Goal: Entertainment & Leisure: Consume media (video, audio)

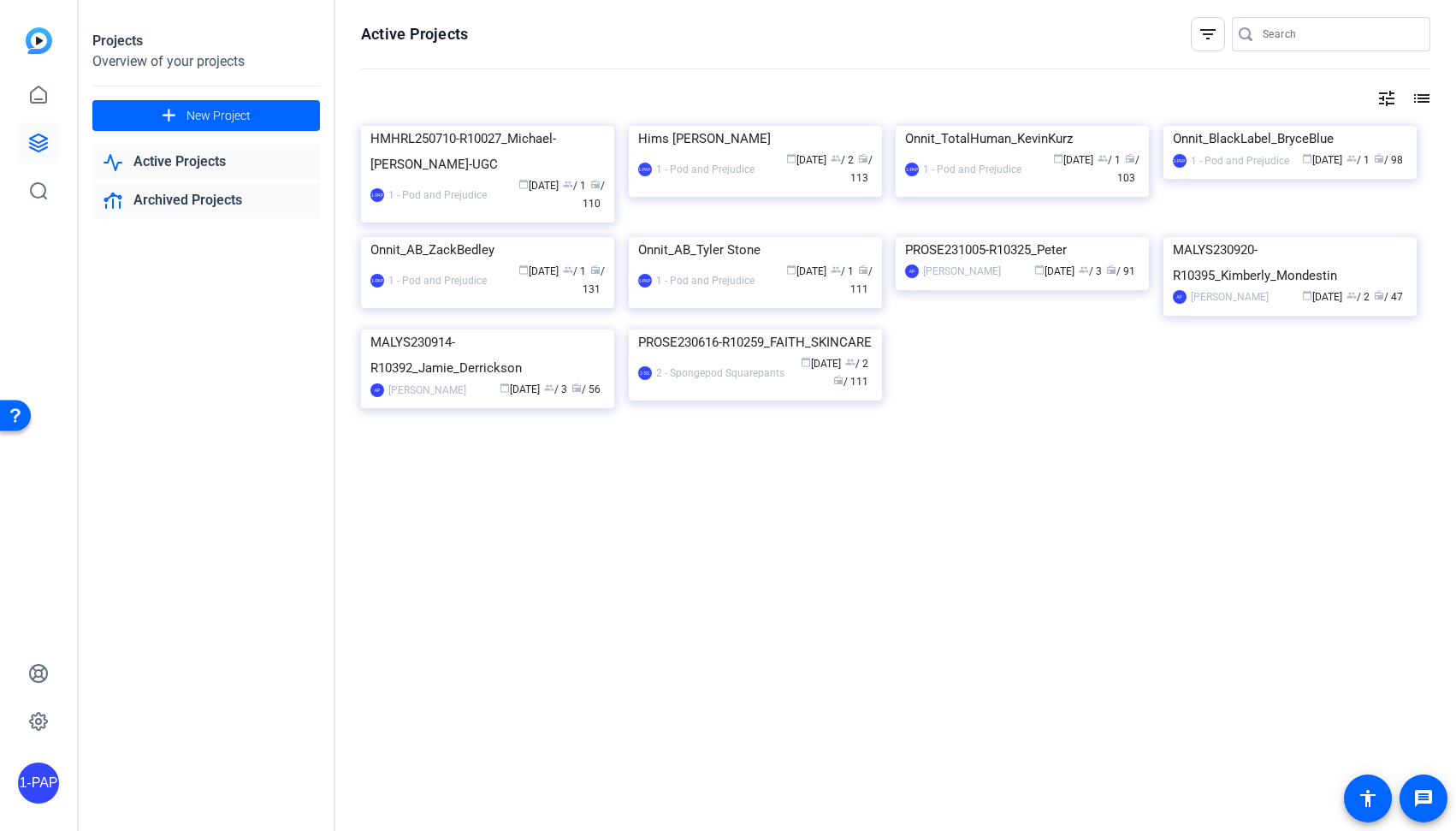
click at [206, 195] on link "Archived Projects" at bounding box center [206, 200] width 228 height 35
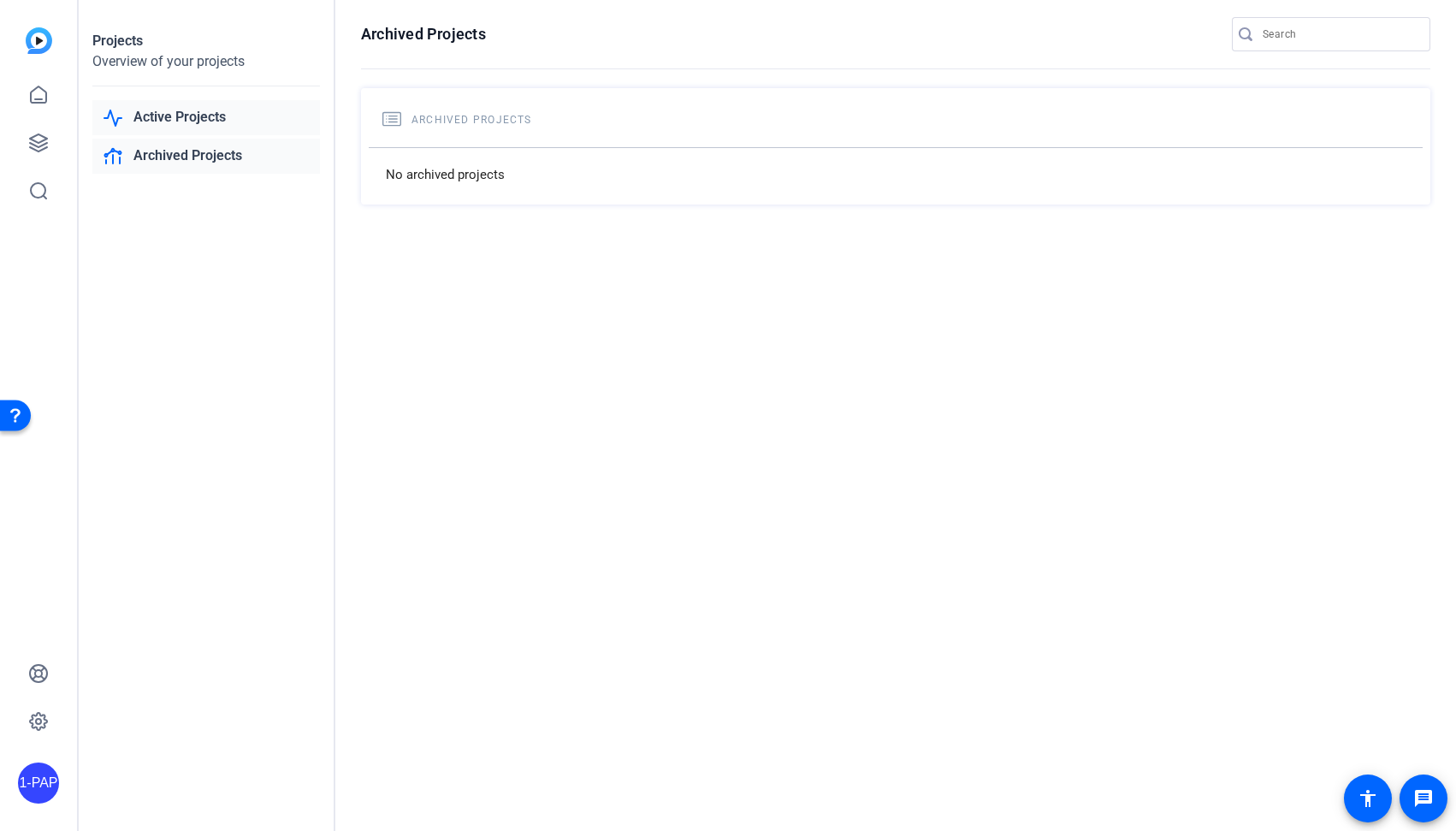
click at [224, 127] on link "Active Projects" at bounding box center [206, 117] width 228 height 35
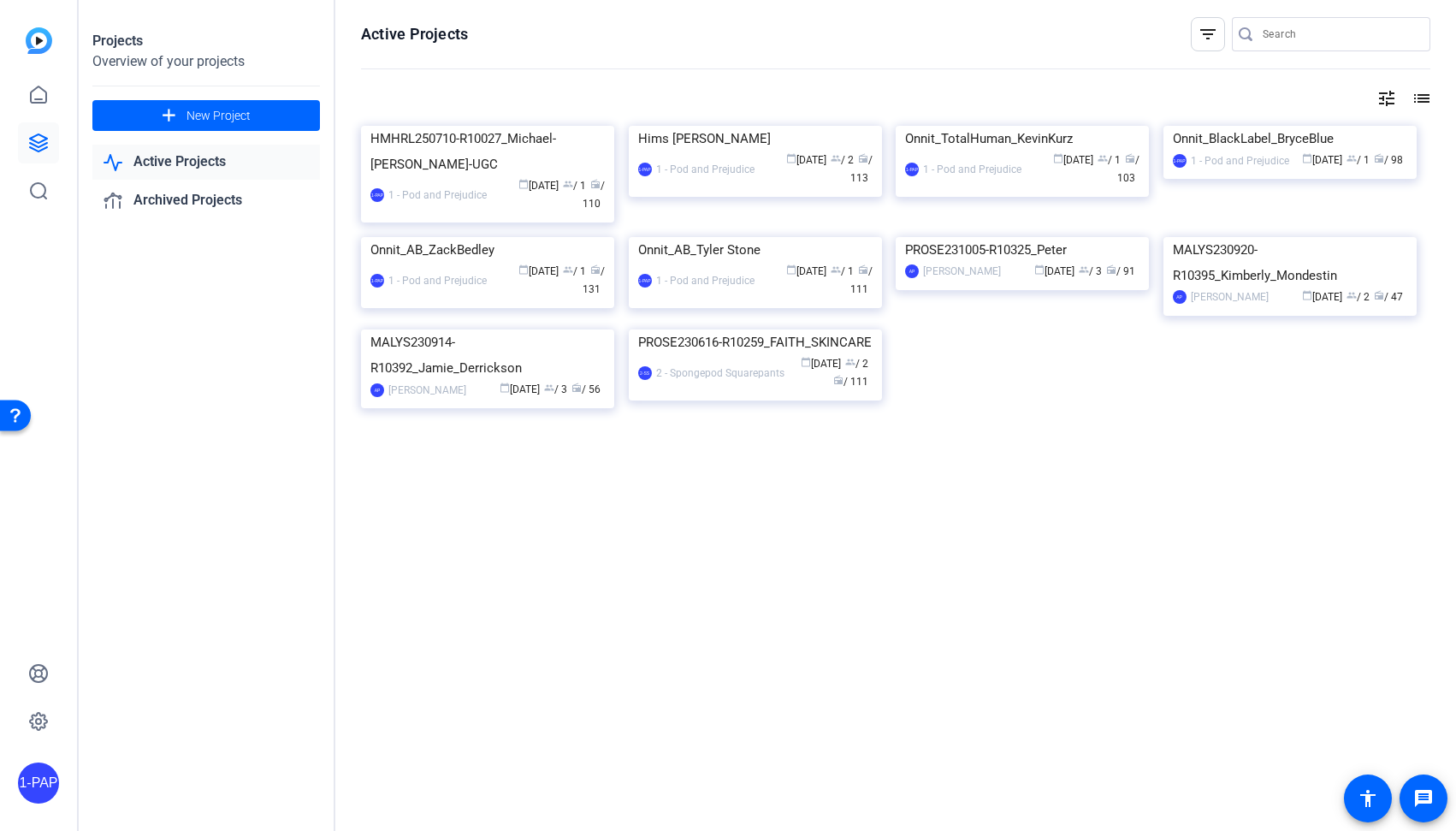
click at [1420, 94] on mat-icon "list" at bounding box center [1421, 98] width 21 height 21
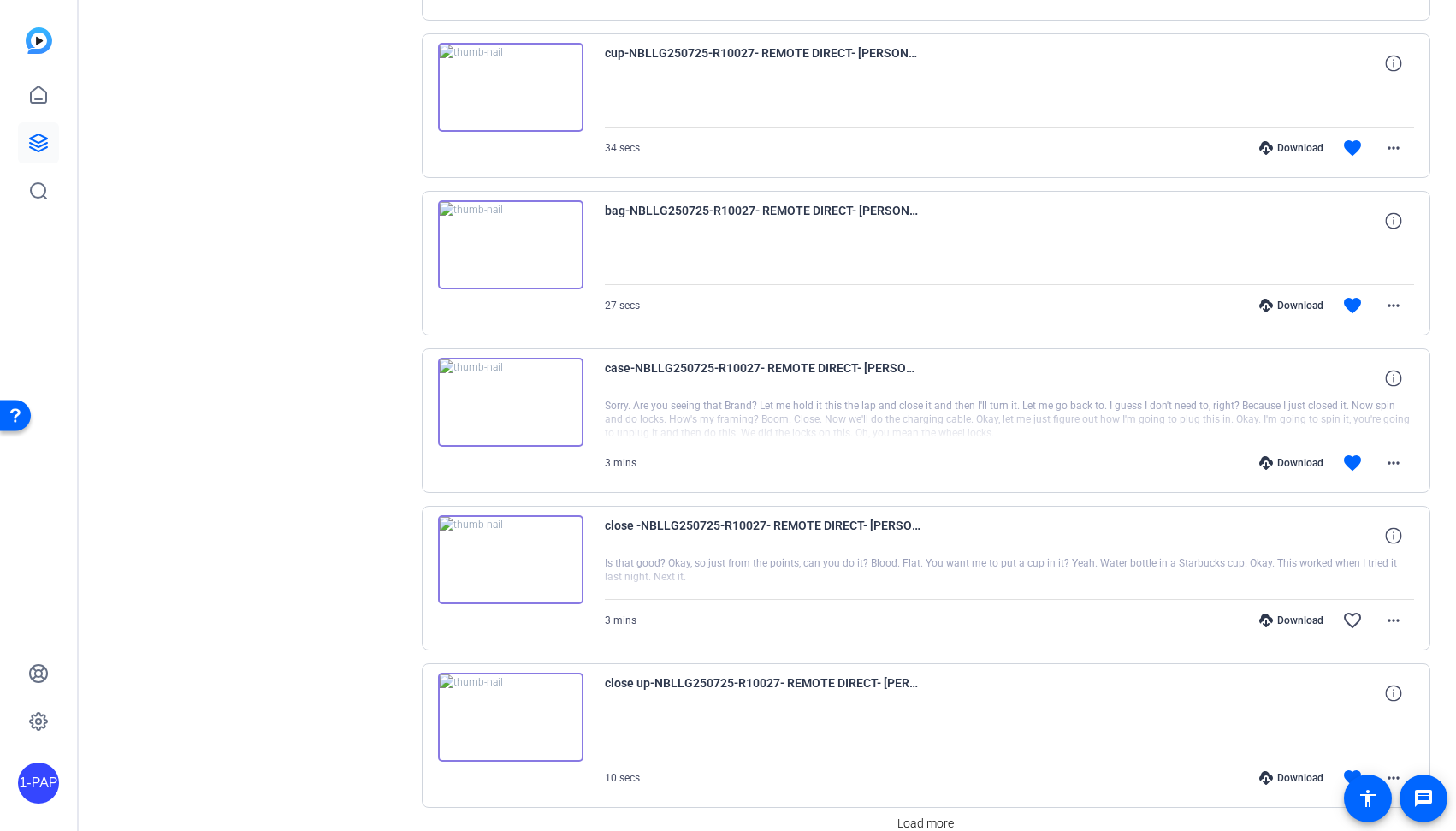
scroll to position [1062, 0]
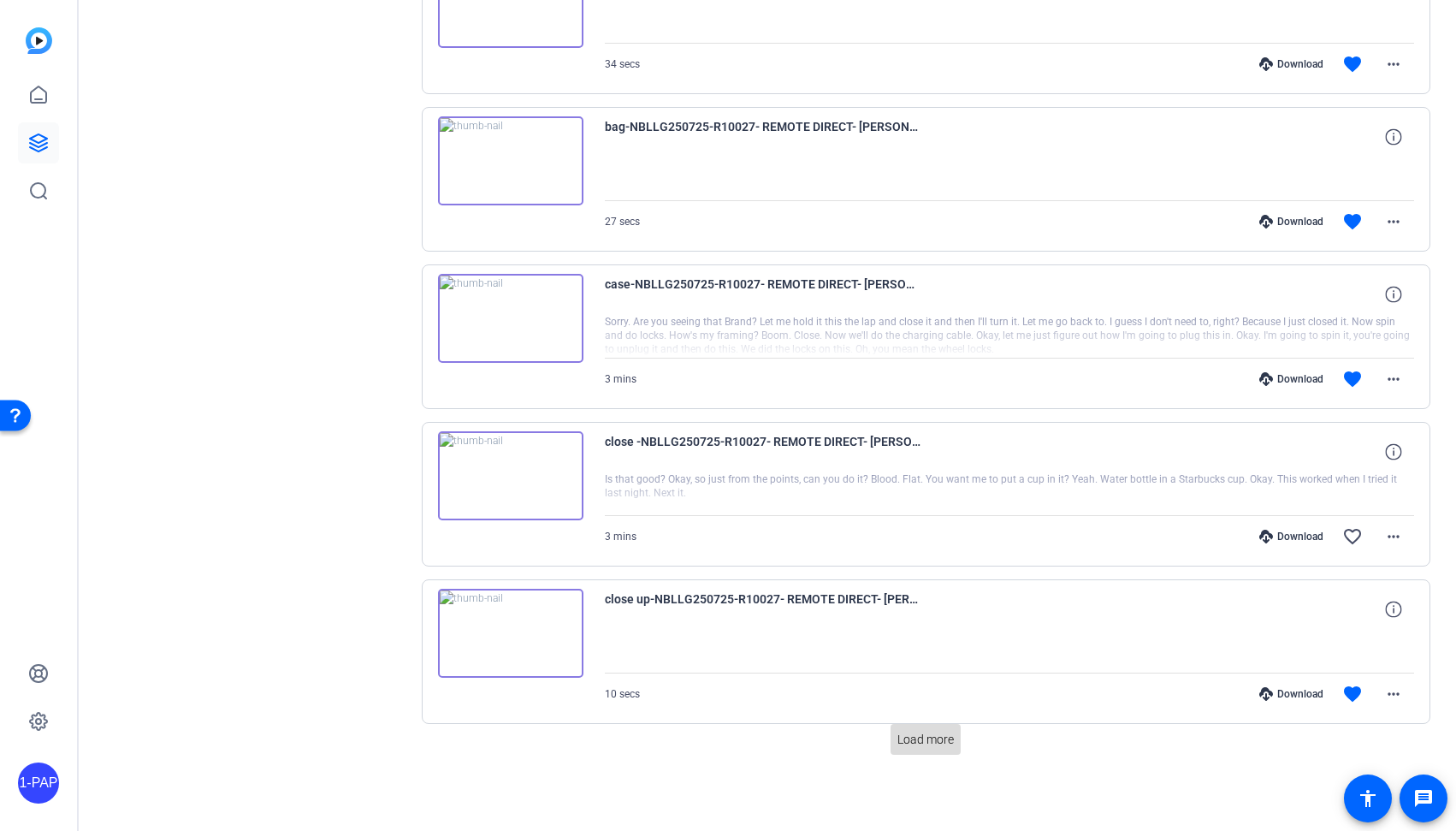
click at [916, 736] on span "Load more" at bounding box center [925, 740] width 56 height 18
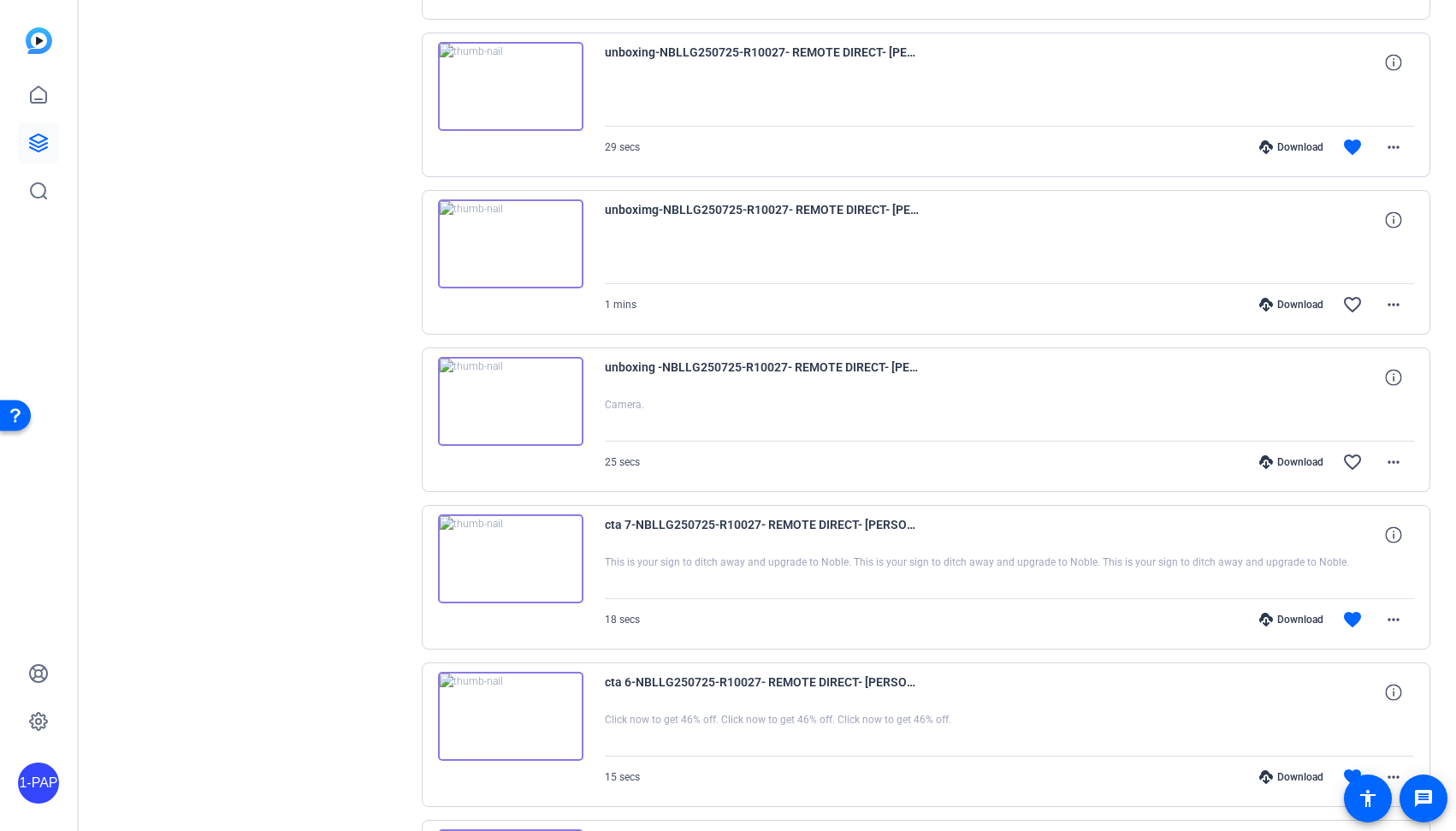
scroll to position [2636, 0]
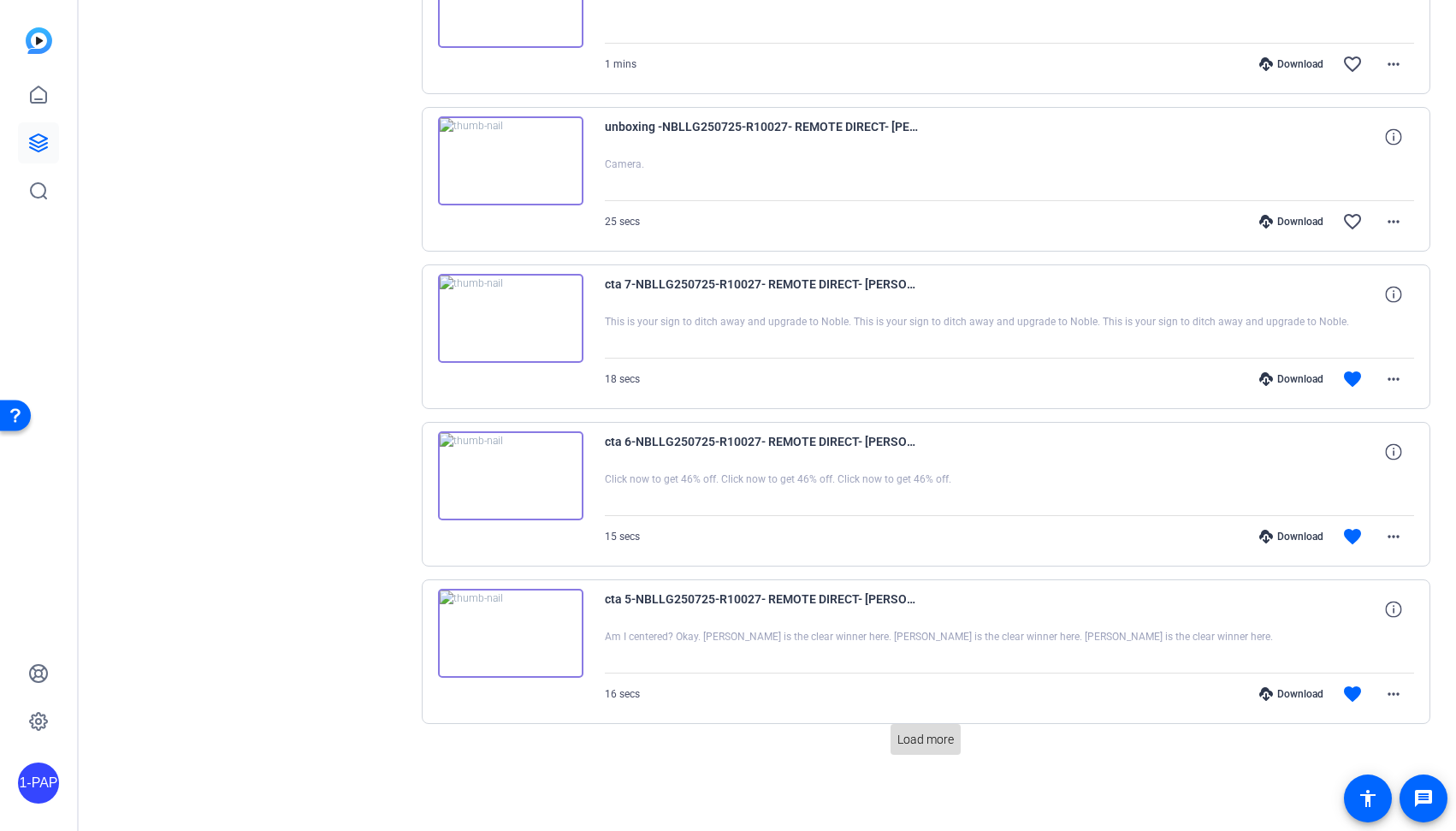
click at [919, 744] on span "Load more" at bounding box center [925, 740] width 56 height 18
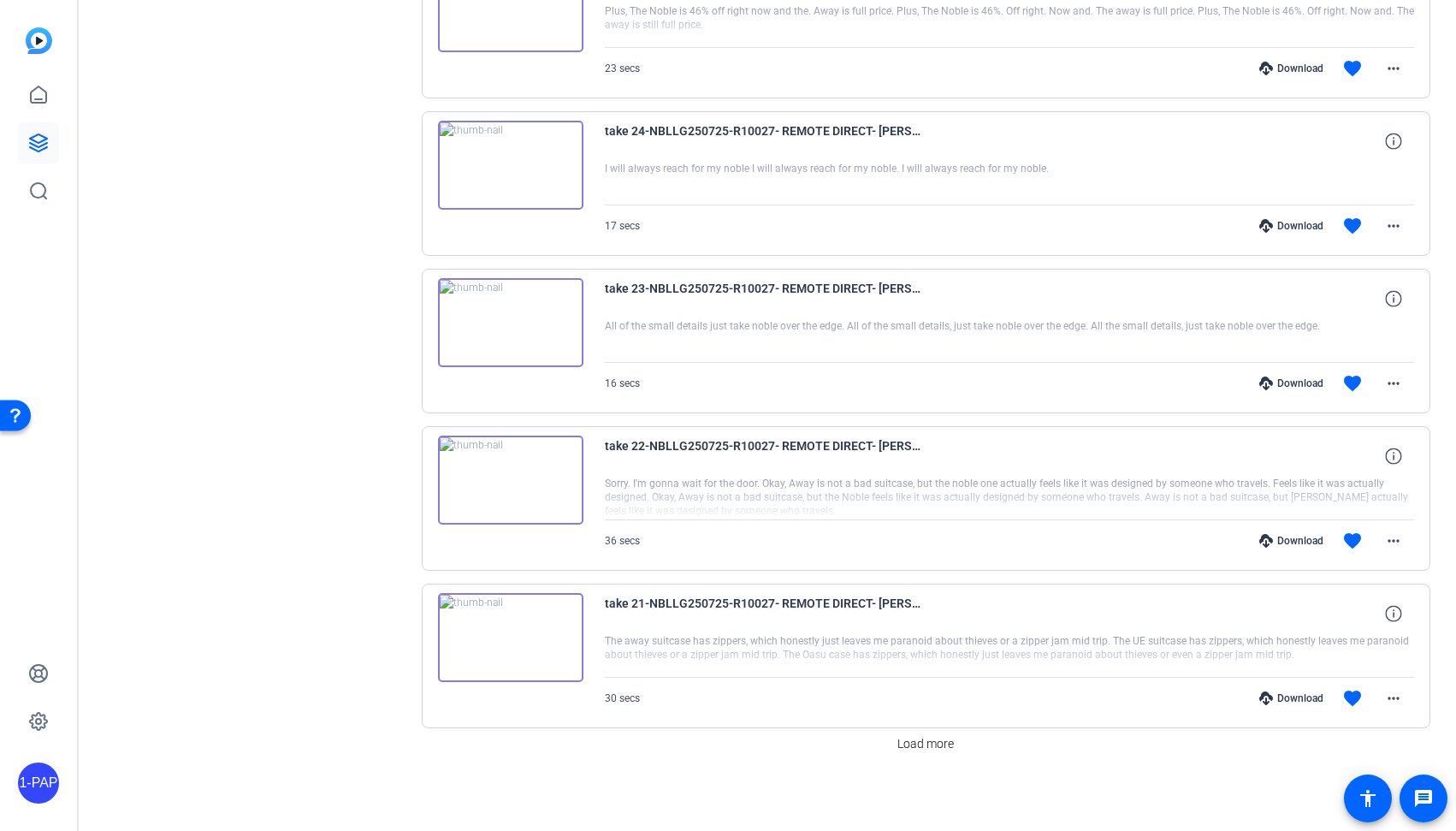
scroll to position [4210, 0]
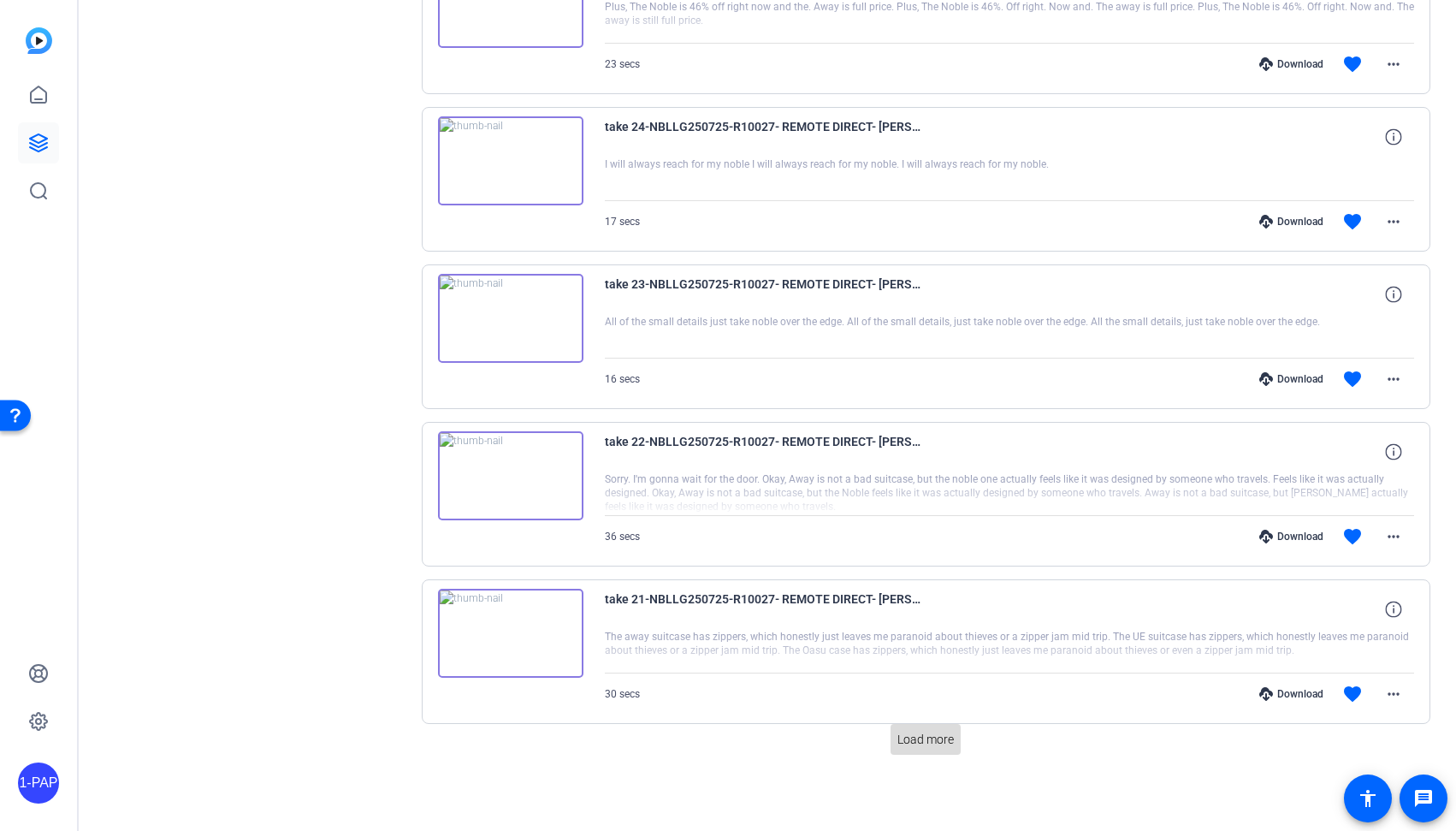
click at [942, 744] on span "Load more" at bounding box center [925, 740] width 56 height 18
click at [920, 743] on span "Load more" at bounding box center [925, 740] width 56 height 18
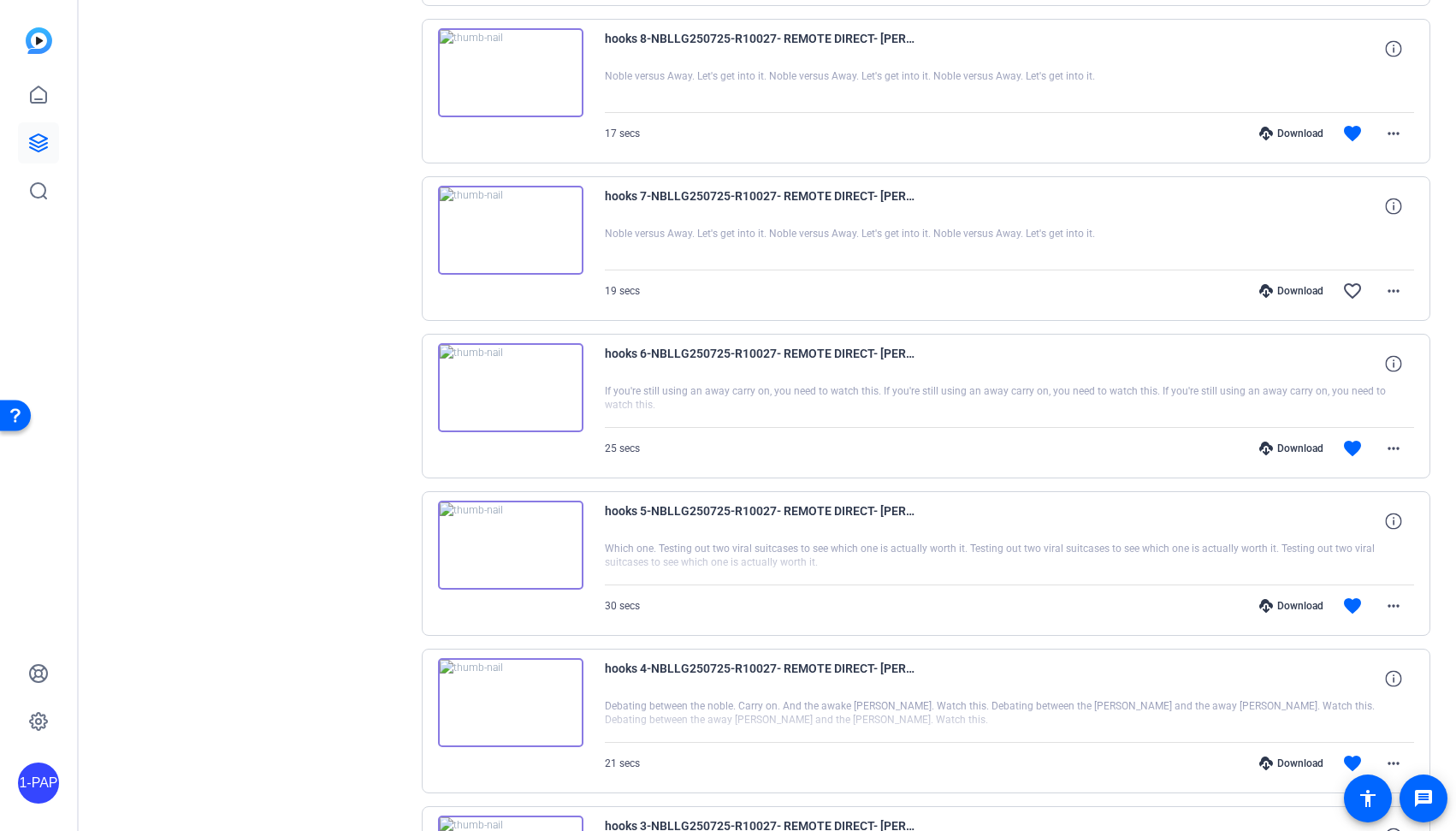
scroll to position [7359, 0]
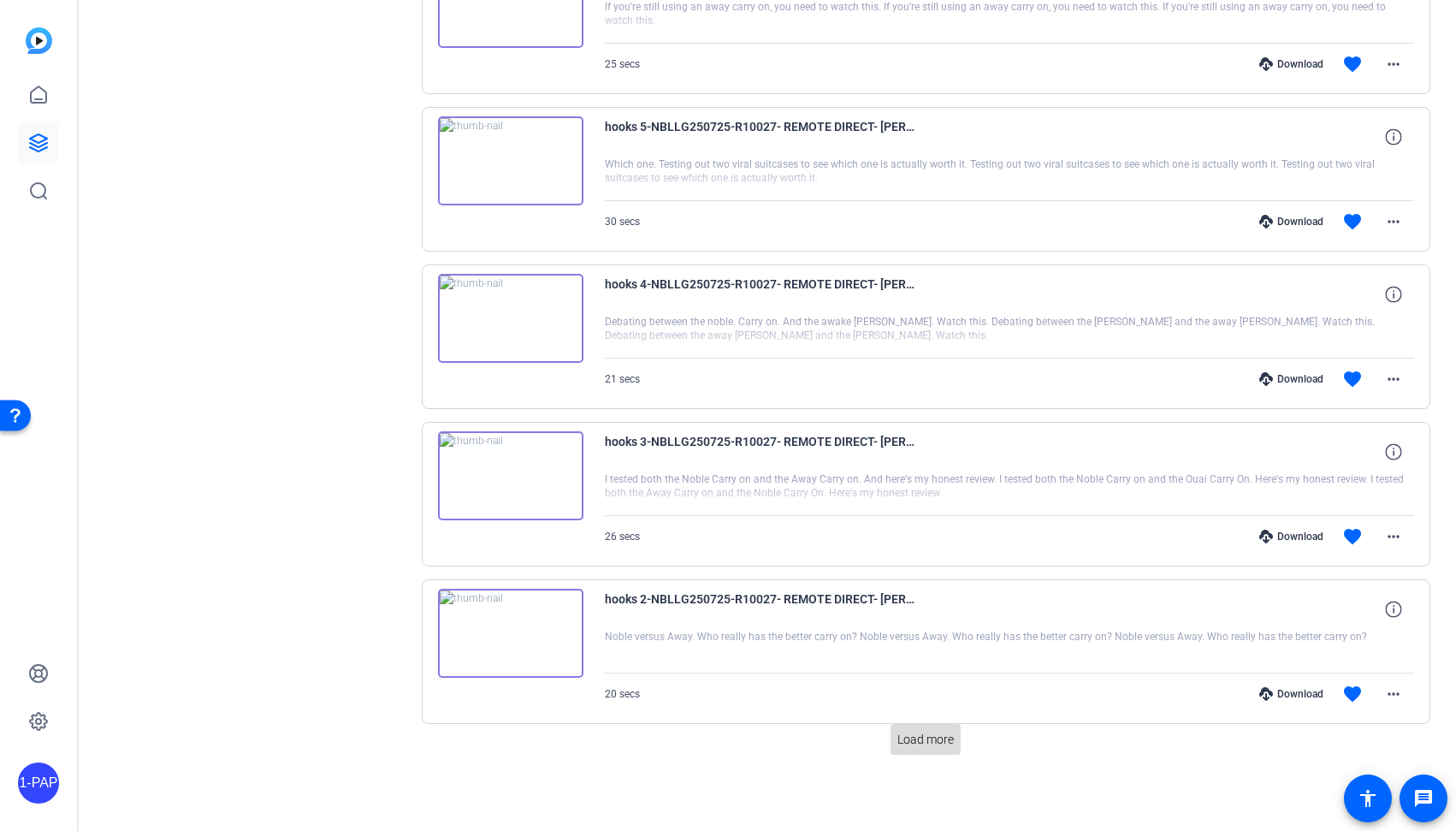
click at [922, 740] on span "Load more" at bounding box center [925, 740] width 56 height 18
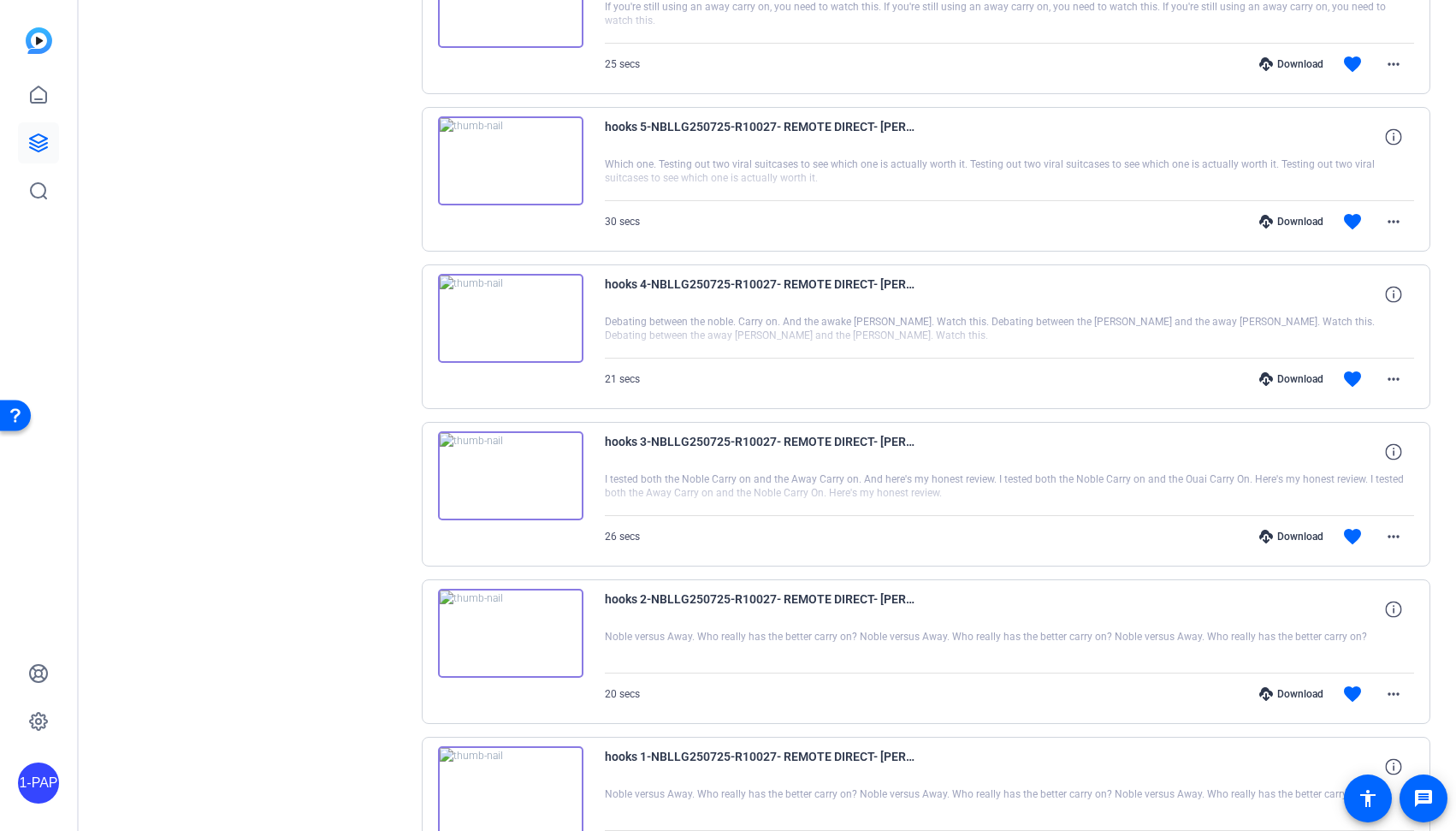
scroll to position [7486, 0]
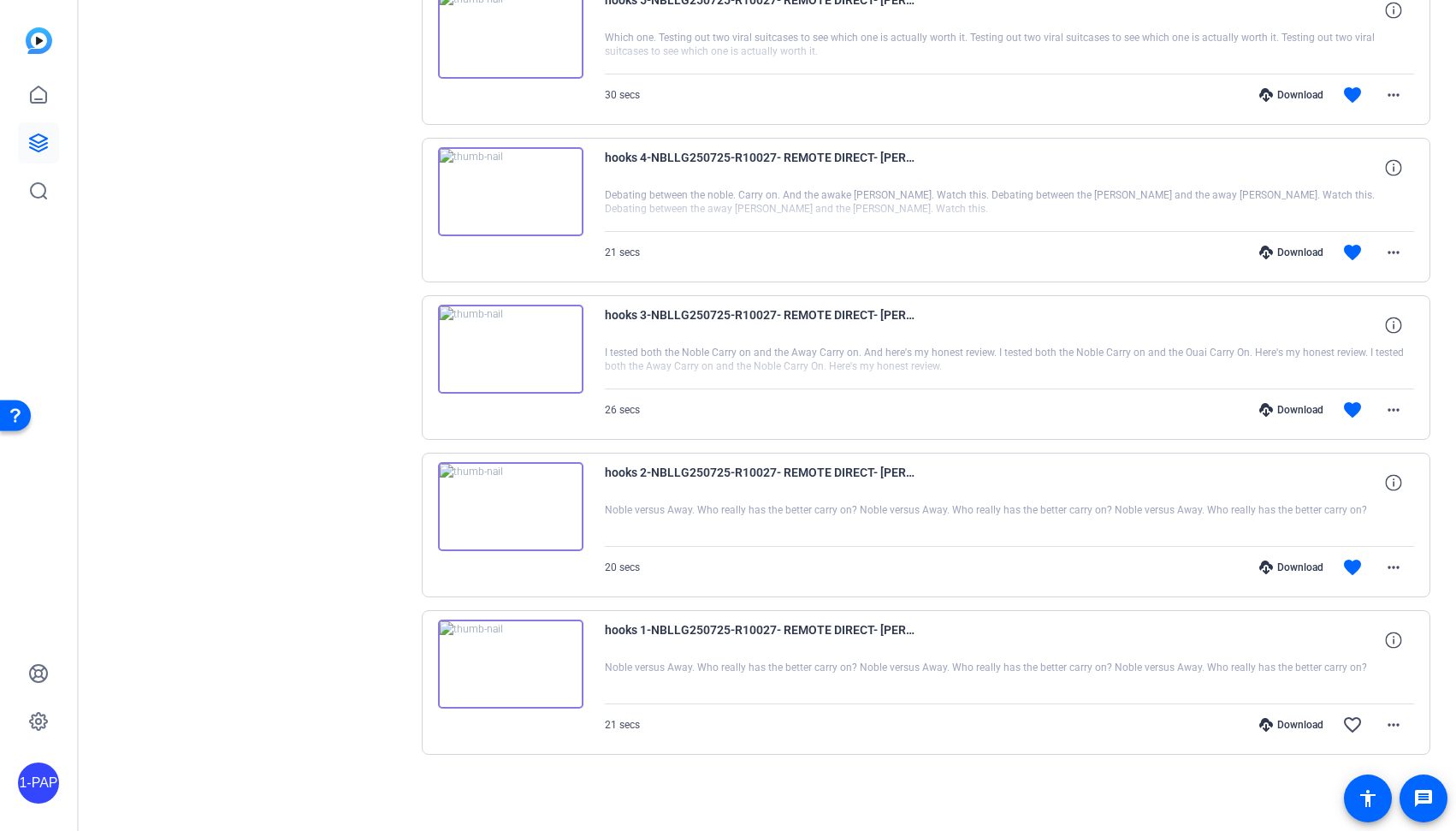
click at [549, 664] on img at bounding box center [511, 663] width 146 height 89
click at [499, 661] on img at bounding box center [511, 663] width 146 height 89
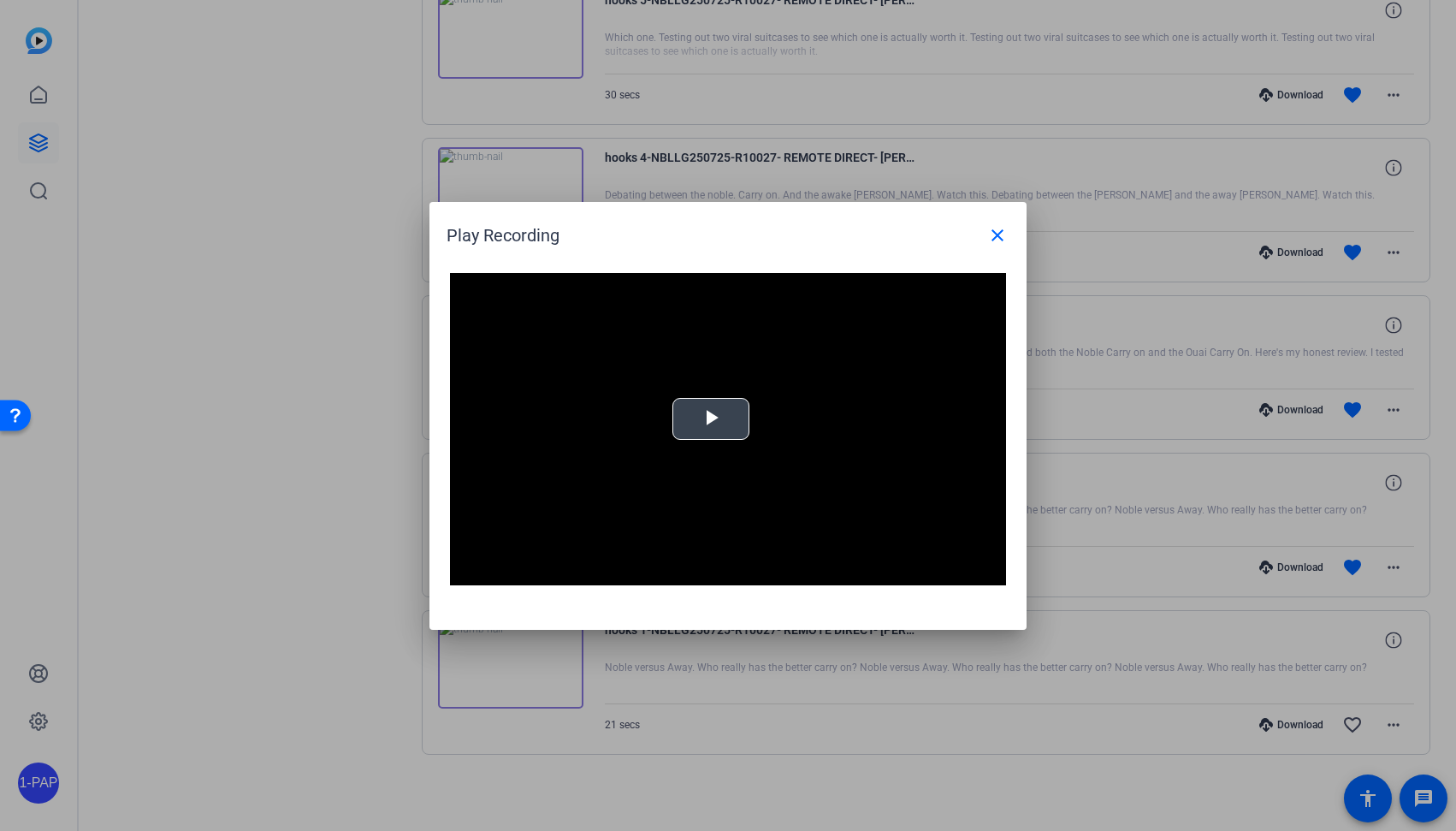
click at [711, 418] on span "Video Player" at bounding box center [711, 418] width 0 height 0
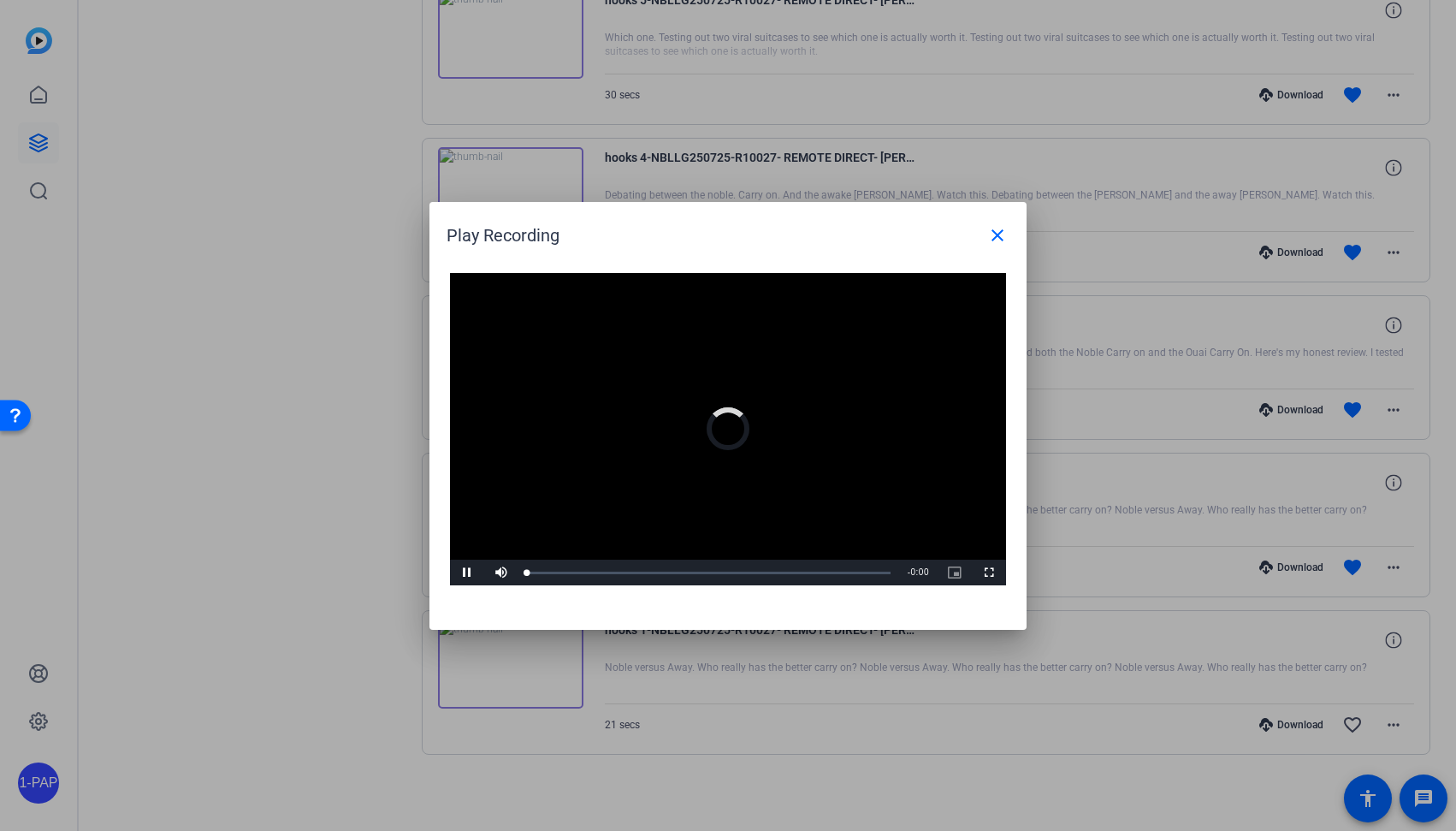
click at [674, 447] on video "Video Player" at bounding box center [728, 429] width 556 height 314
click at [998, 227] on mat-icon "close" at bounding box center [998, 235] width 21 height 21
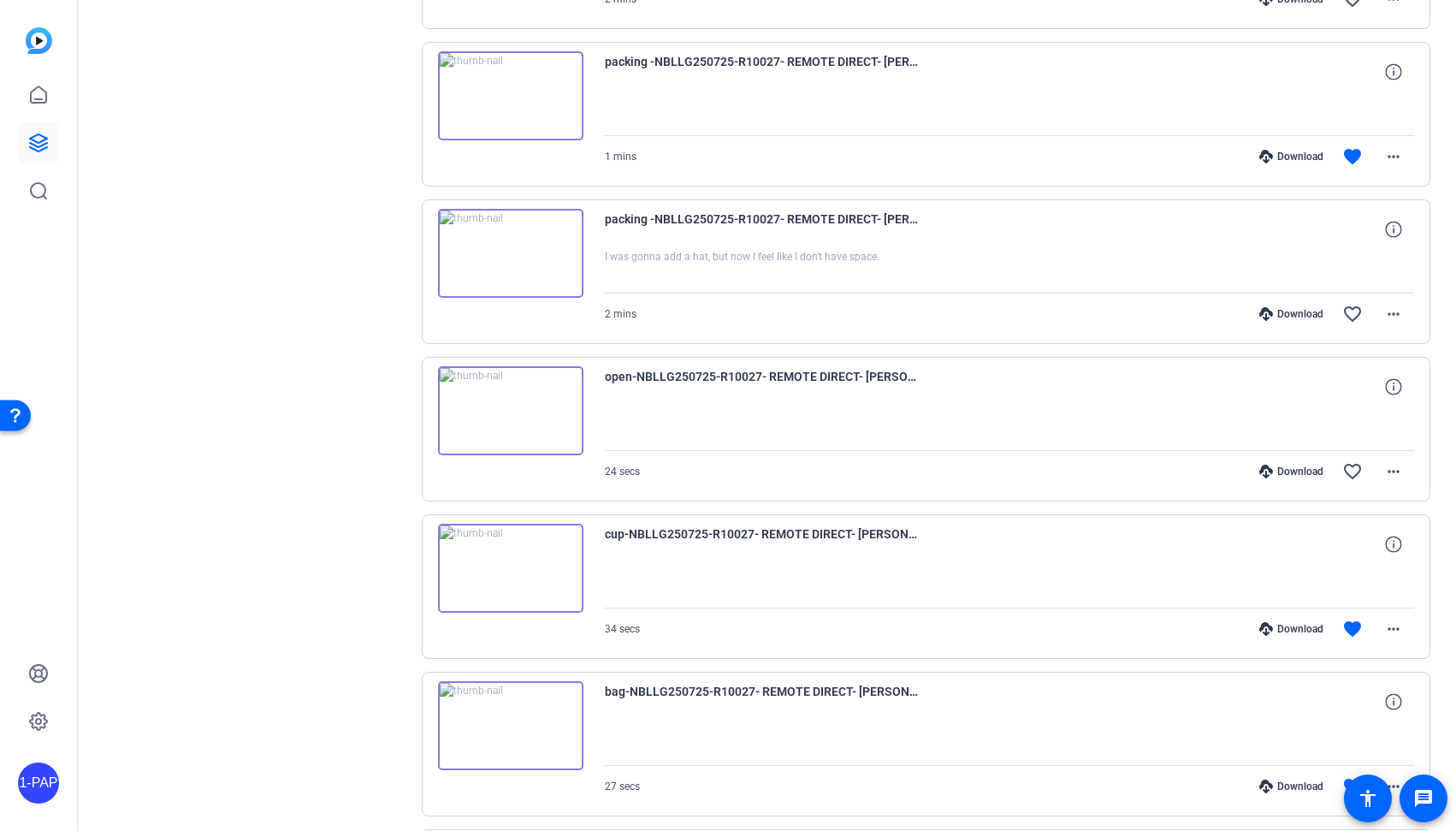
scroll to position [0, 0]
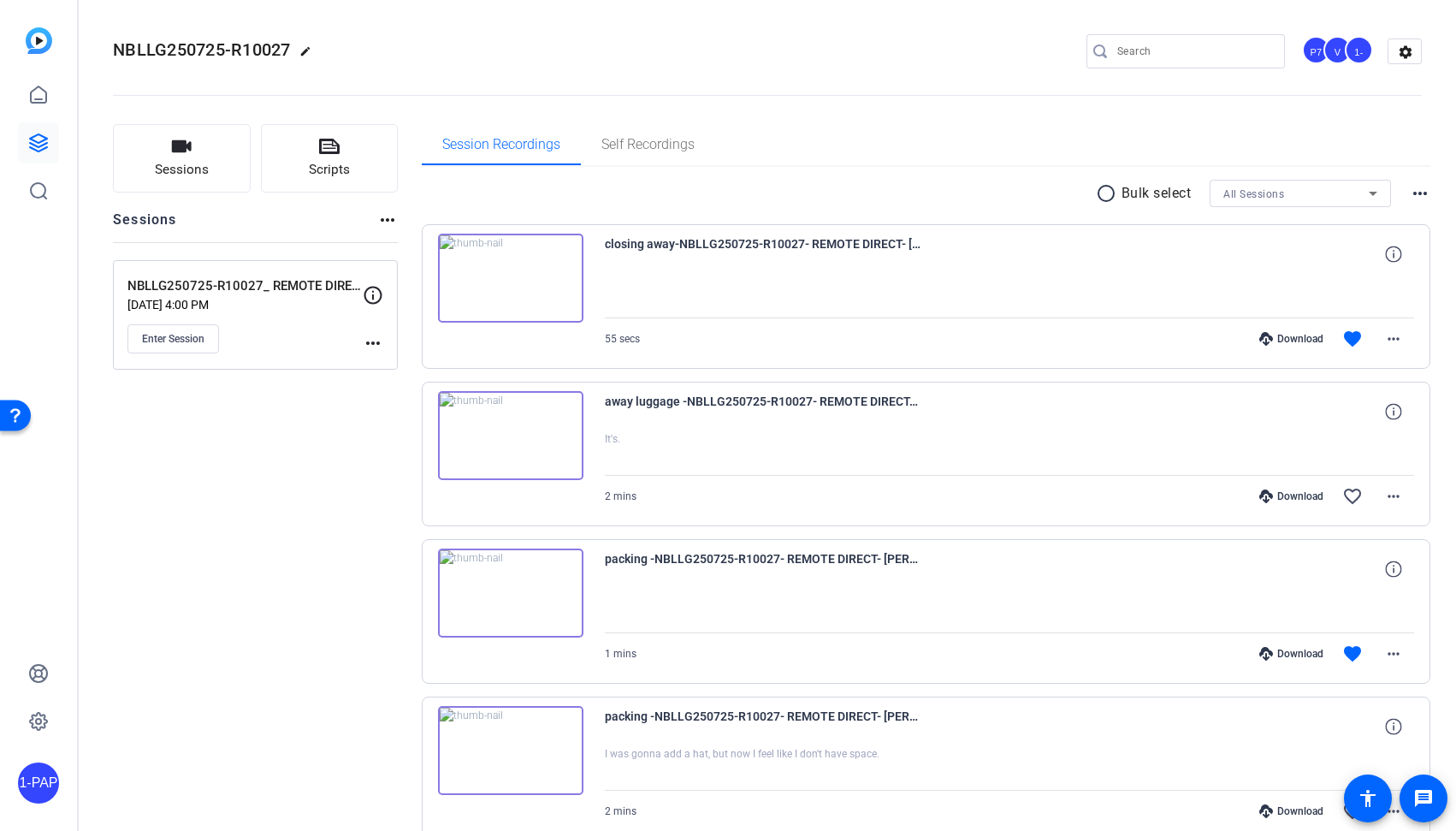
click at [1102, 193] on mat-icon "radio_button_unchecked" at bounding box center [1108, 193] width 26 height 21
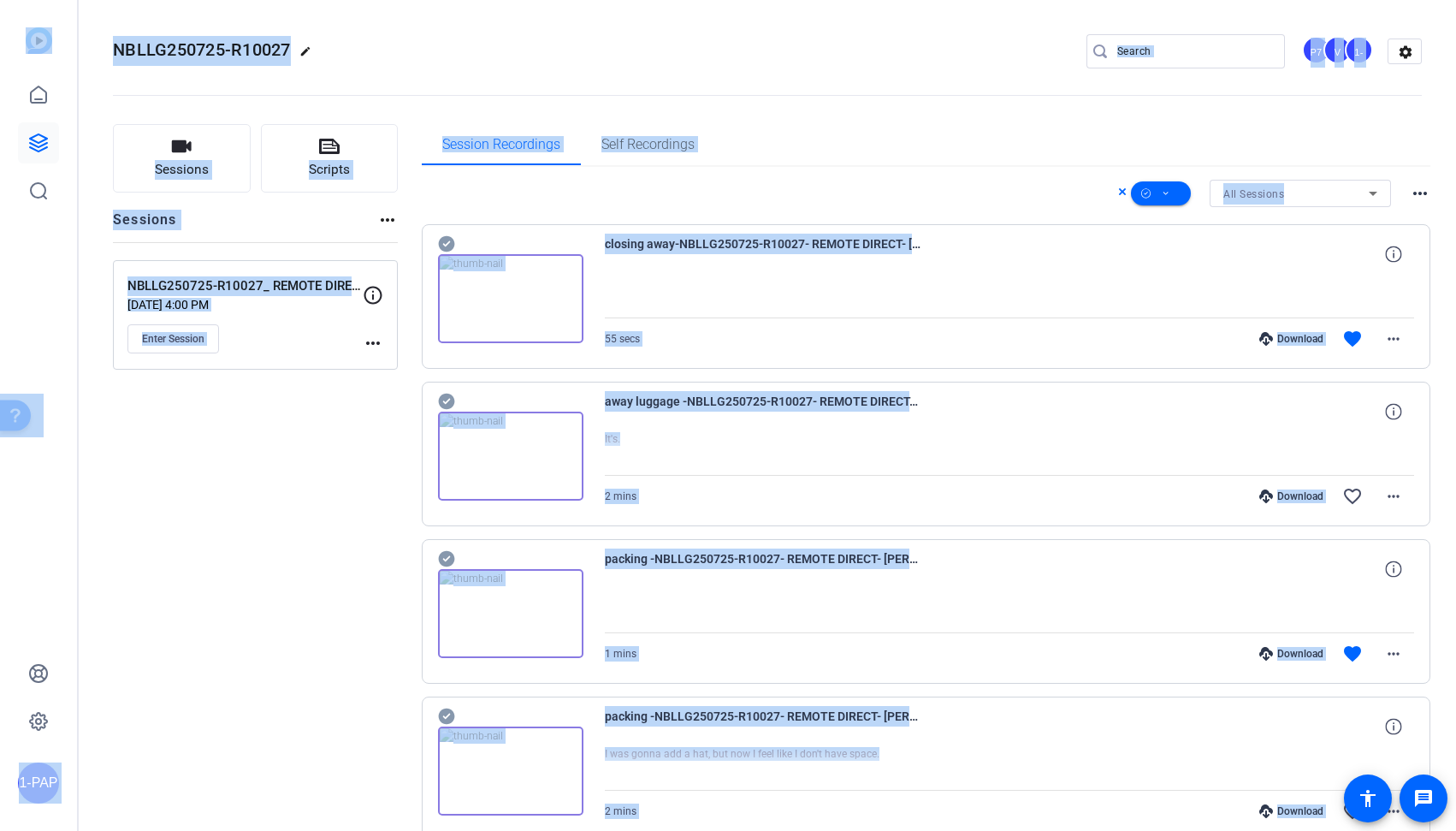
click at [817, 189] on div "All Sessions more_horiz" at bounding box center [926, 193] width 1009 height 28
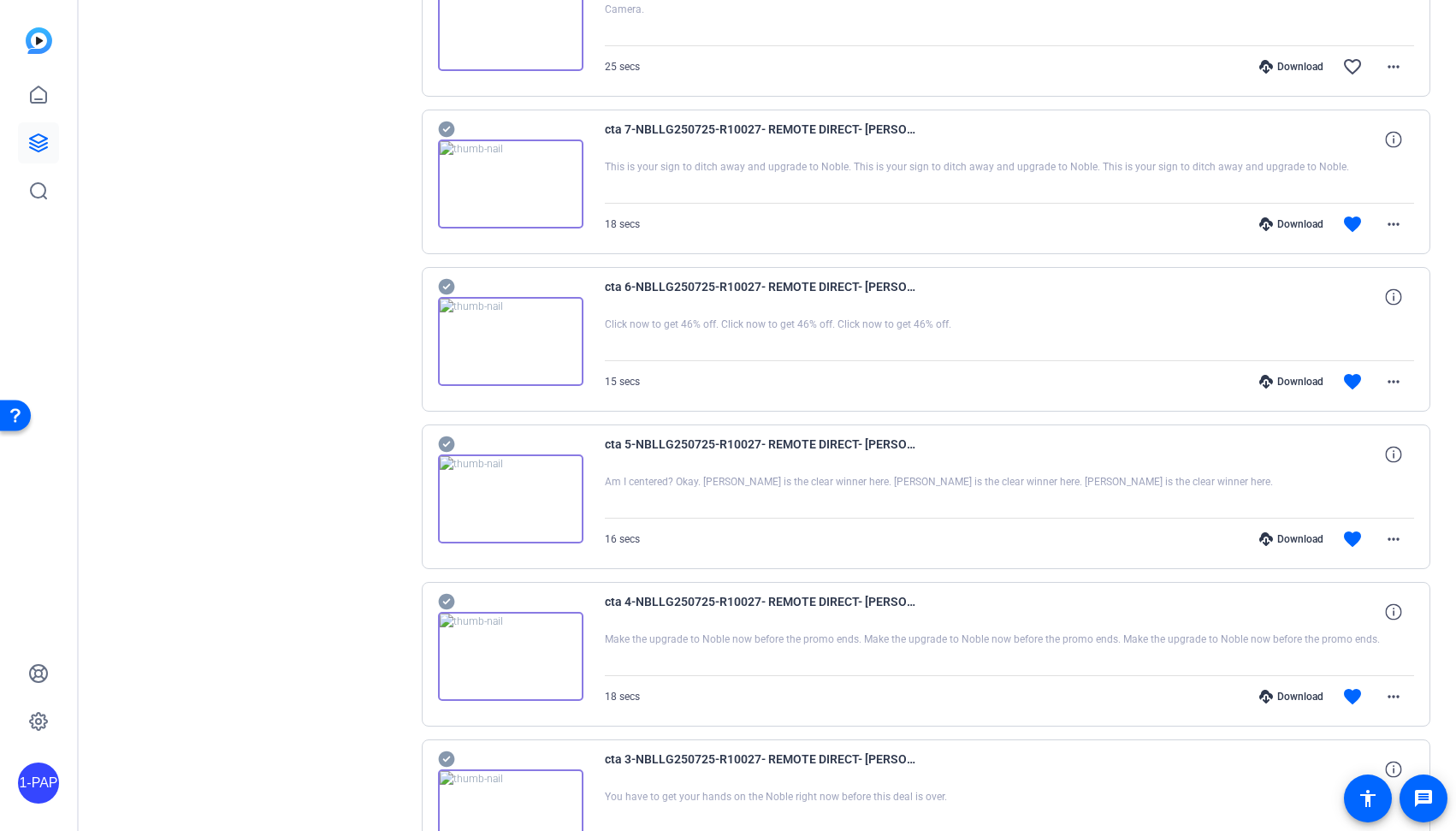
scroll to position [2827, 0]
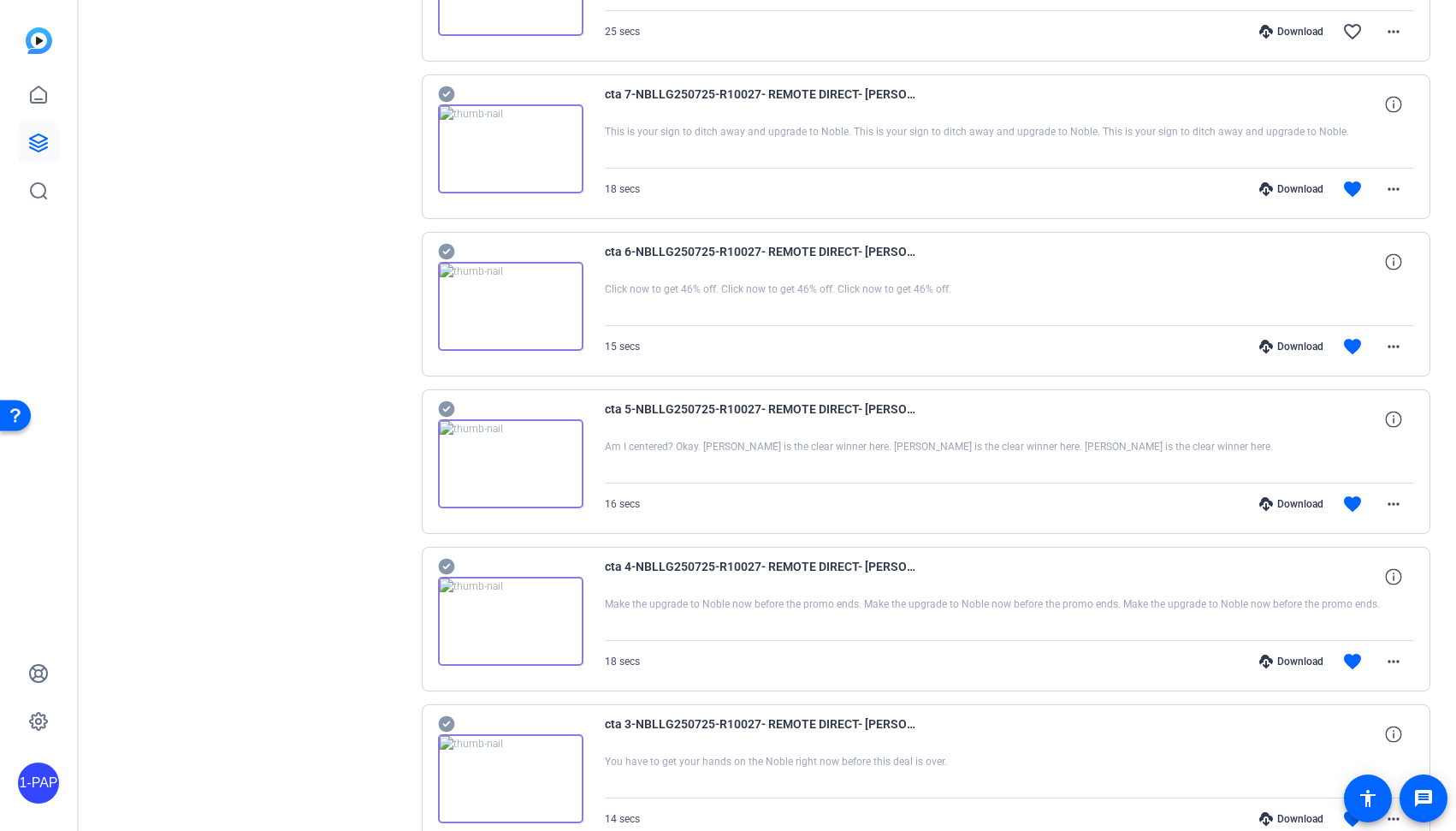
click at [526, 472] on img at bounding box center [511, 463] width 146 height 89
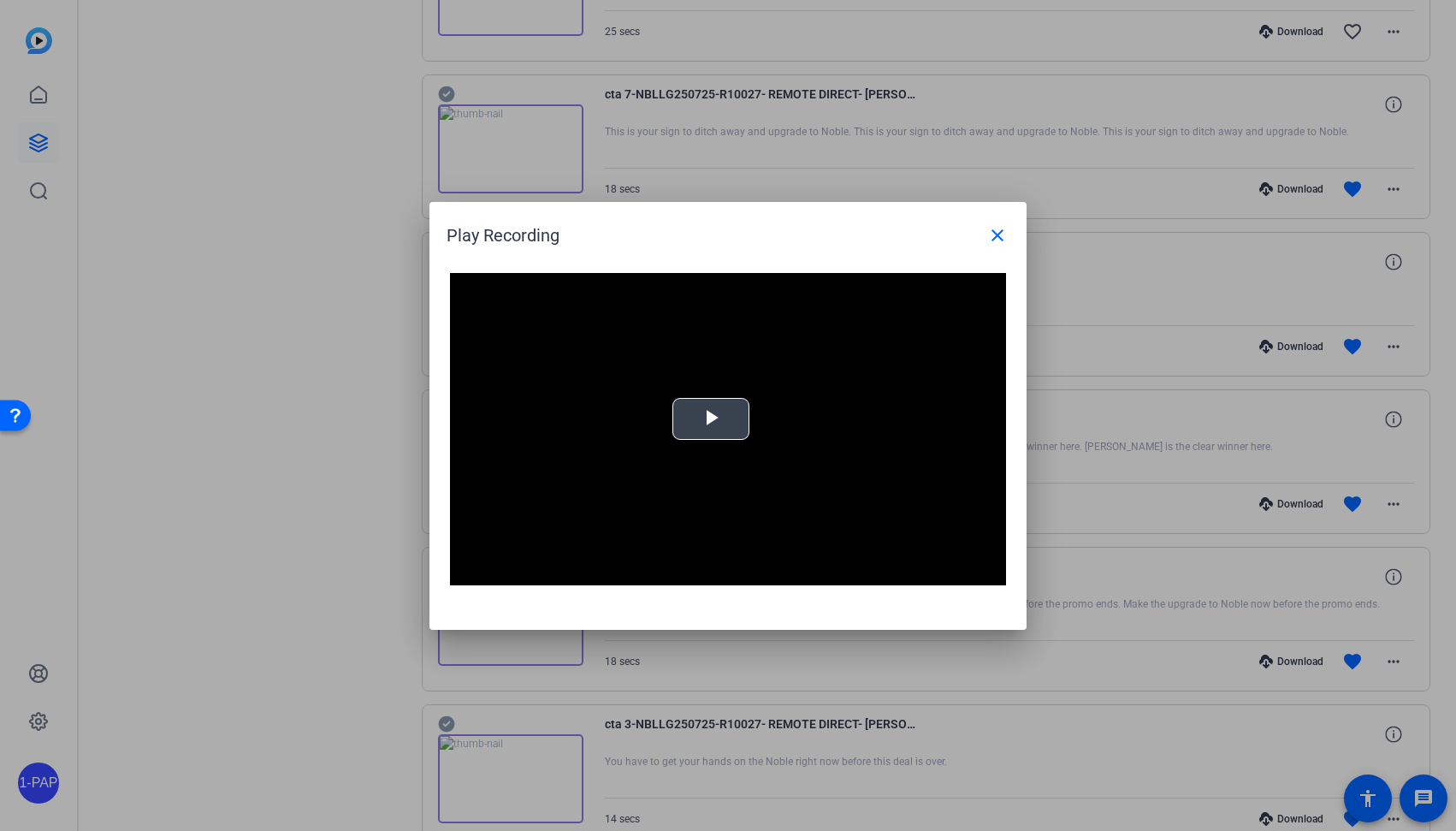
click at [731, 448] on video "Video Player" at bounding box center [728, 429] width 556 height 314
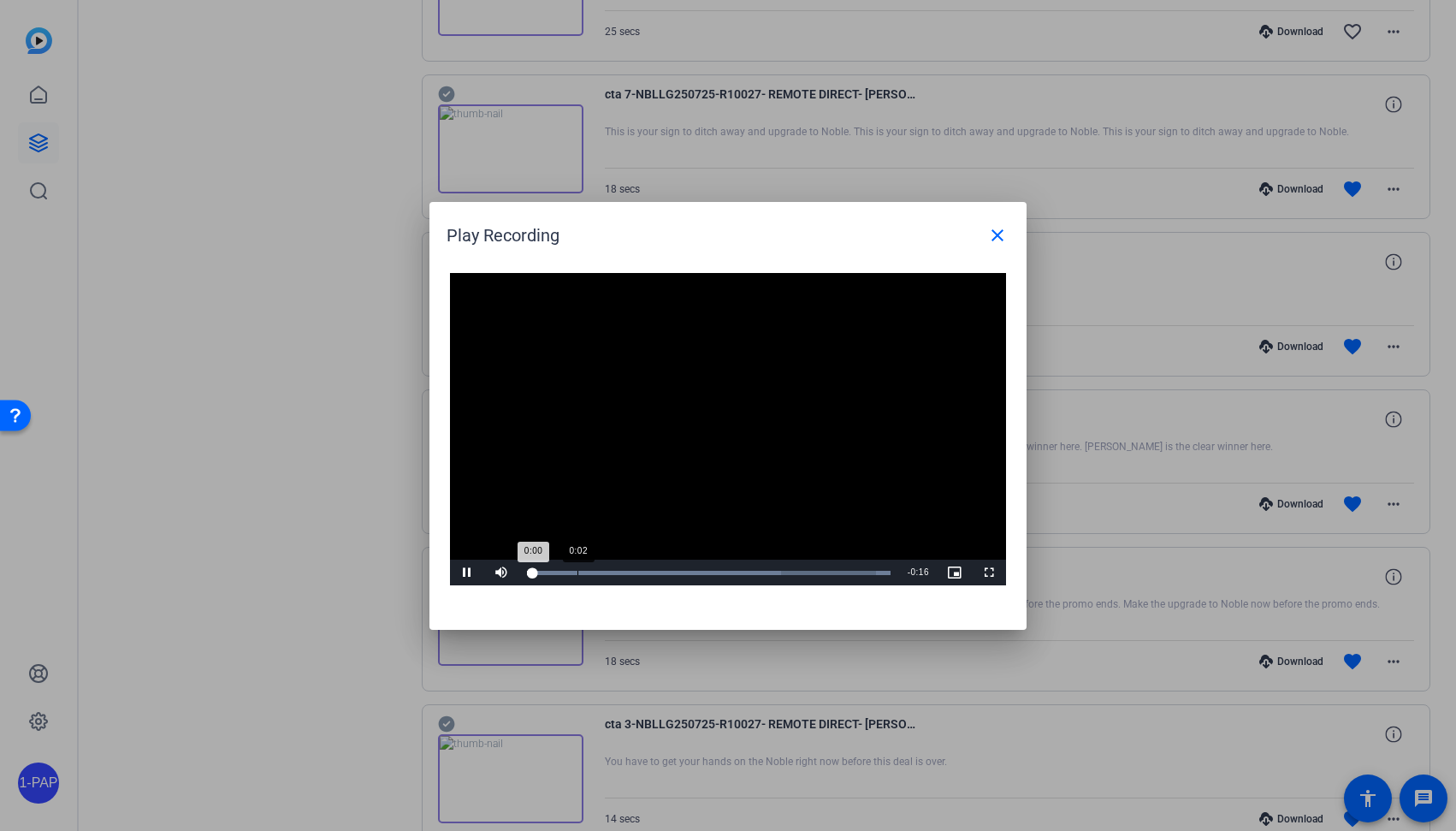
click at [576, 575] on div "Loaded : 100.00% 0:02 0:00" at bounding box center [709, 572] width 381 height 26
click at [638, 578] on div "Loaded : 100.00% 0:04 0:02" at bounding box center [709, 572] width 381 height 26
click at [989, 242] on mat-icon "close" at bounding box center [998, 235] width 21 height 21
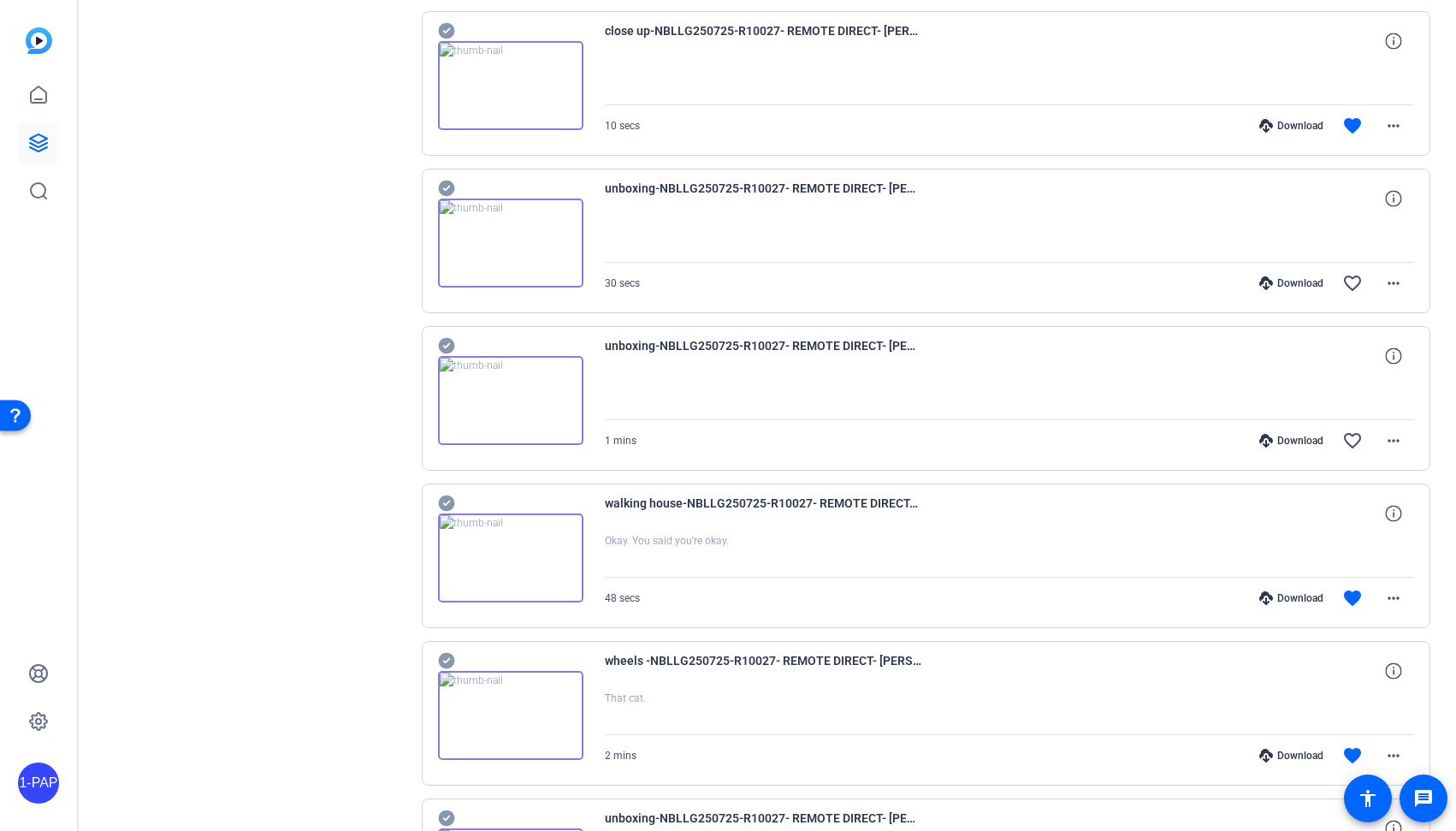
scroll to position [1800, 0]
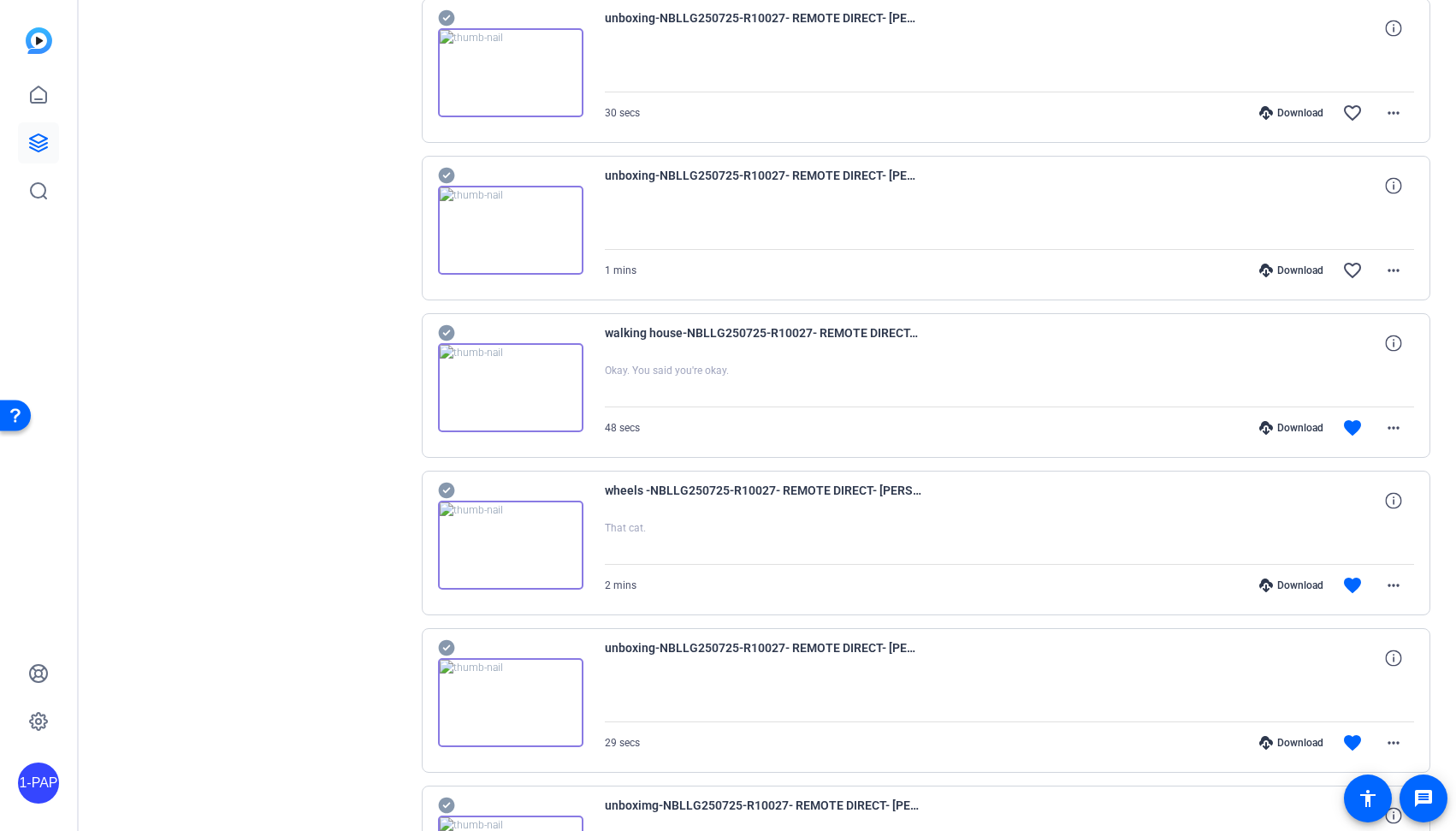
click at [495, 392] on img at bounding box center [511, 387] width 146 height 89
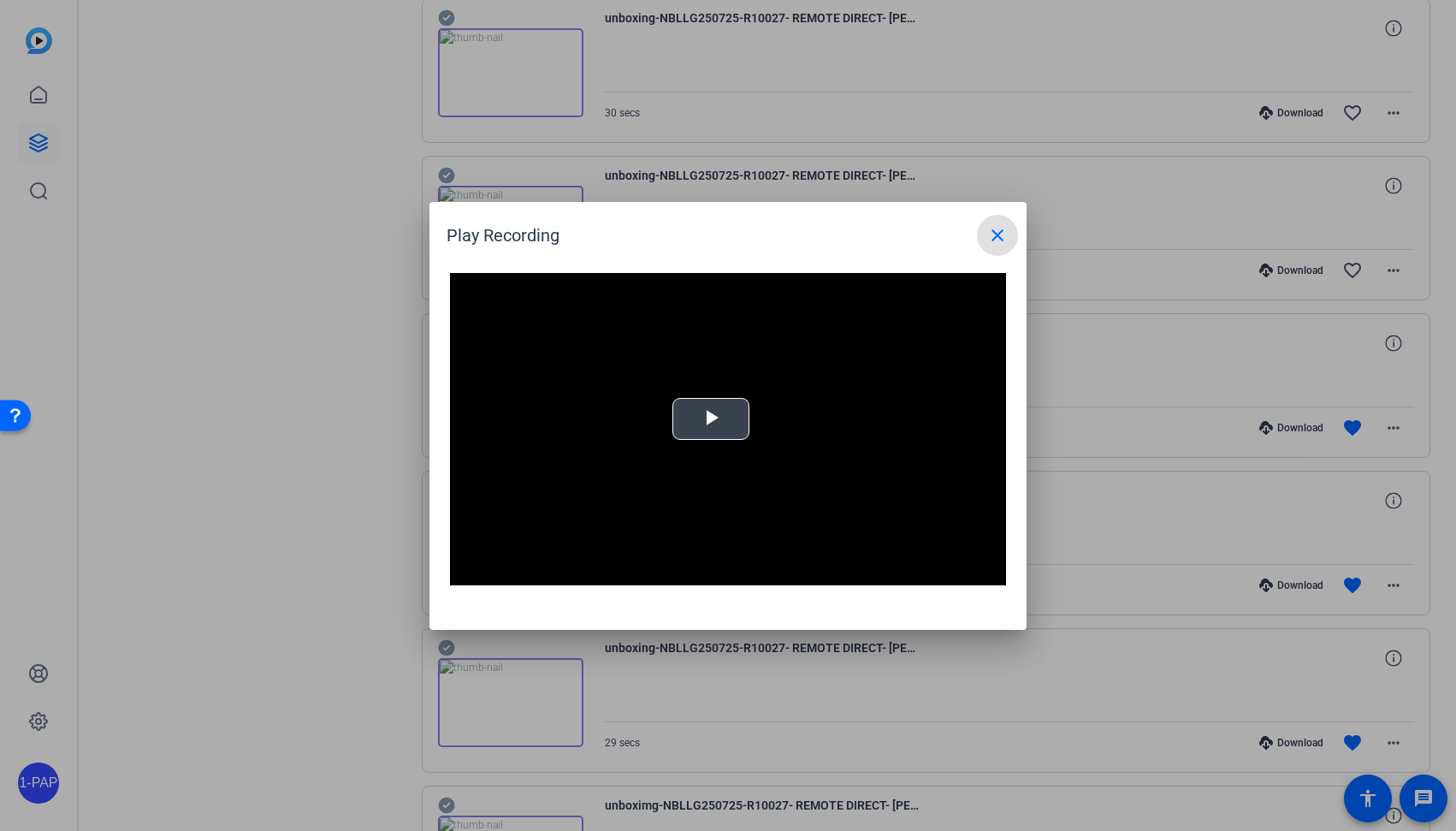
click at [711, 418] on span "Video Player" at bounding box center [711, 418] width 0 height 0
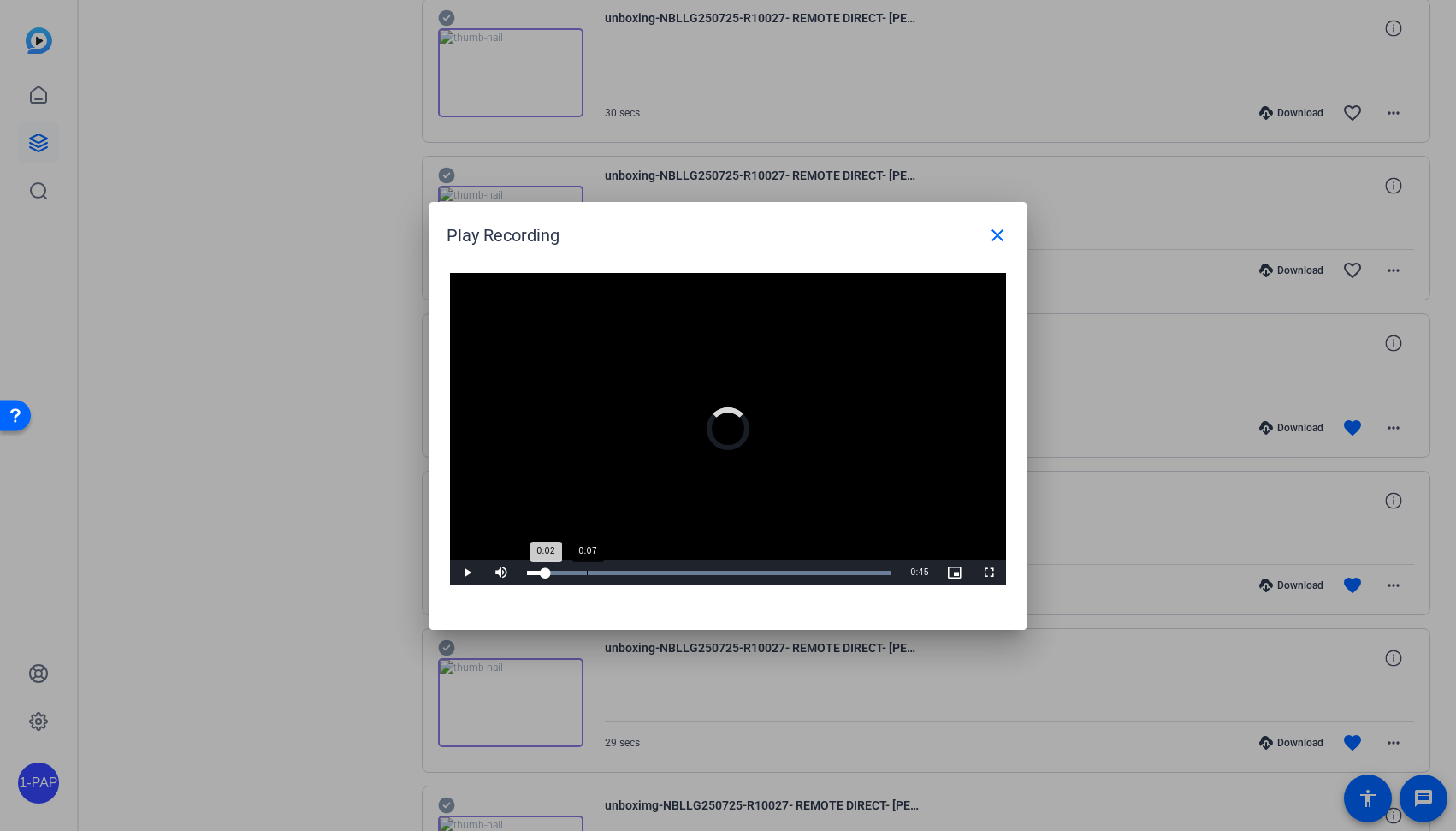
drag, startPoint x: 530, startPoint y: 570, endPoint x: 594, endPoint y: 570, distance: 64.0
click at [546, 571] on div "0:02" at bounding box center [536, 573] width 19 height 4
click at [616, 571] on div "Loaded : 100.00% 0:11 0:11" at bounding box center [709, 573] width 364 height 4
click at [661, 571] on div "Loaded : 100.00% 0:17 0:17" at bounding box center [709, 573] width 364 height 4
click at [704, 571] on div "Loaded : 100.00% 0:23 0:23" at bounding box center [709, 573] width 364 height 4
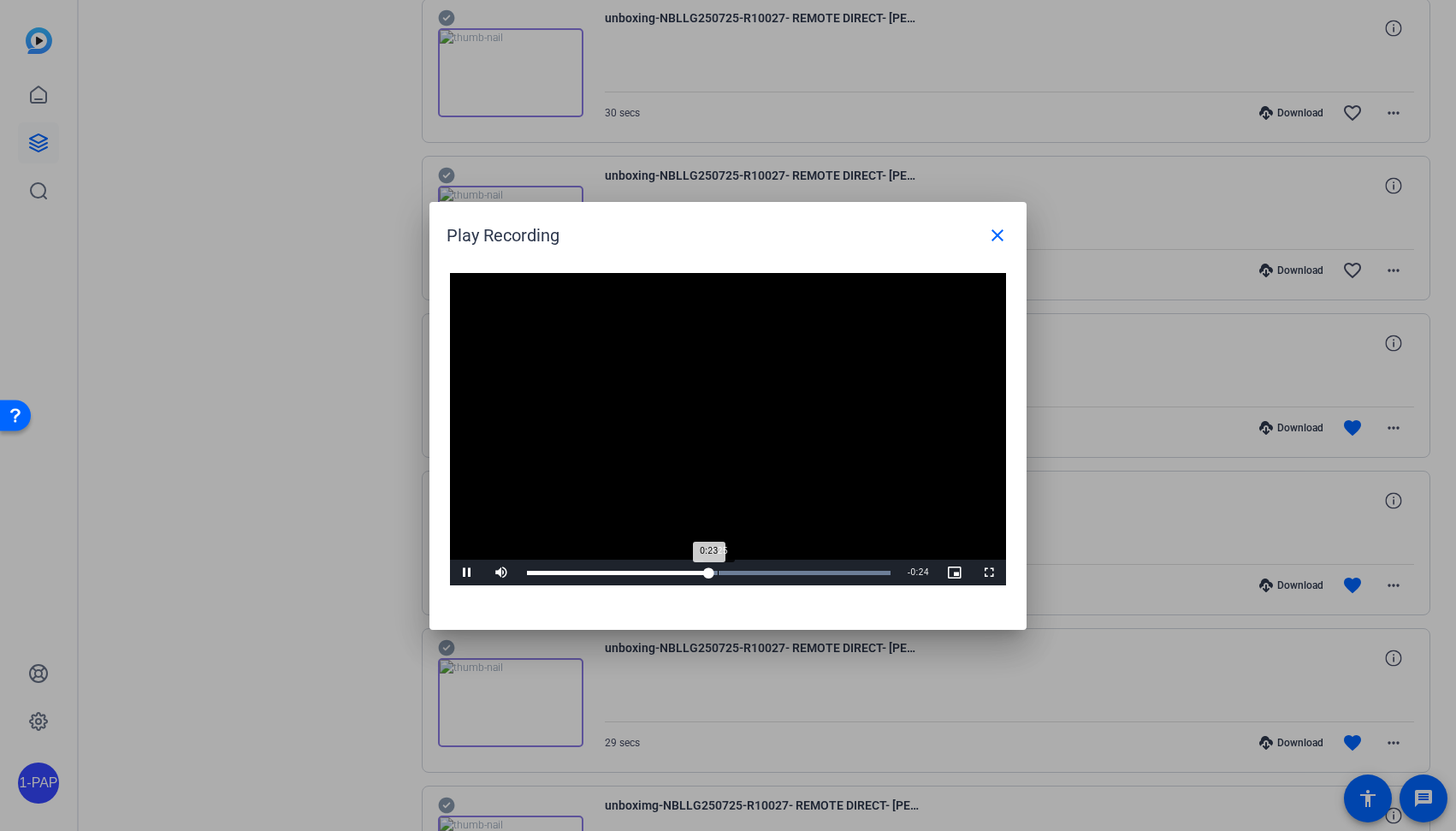
click at [750, 565] on div "Loaded : 100.00% 0:25 0:23" at bounding box center [709, 572] width 381 height 26
click at [784, 566] on div "Loaded : 100.00% 0:33 0:33" at bounding box center [709, 572] width 381 height 26
click at [748, 569] on div "Loaded : 100.00% 0:32 0:34" at bounding box center [709, 572] width 381 height 26
click at [713, 577] on div "Loaded : 100.00% 0:28 0:29" at bounding box center [709, 572] width 381 height 26
click at [1000, 234] on mat-icon "close" at bounding box center [998, 235] width 21 height 21
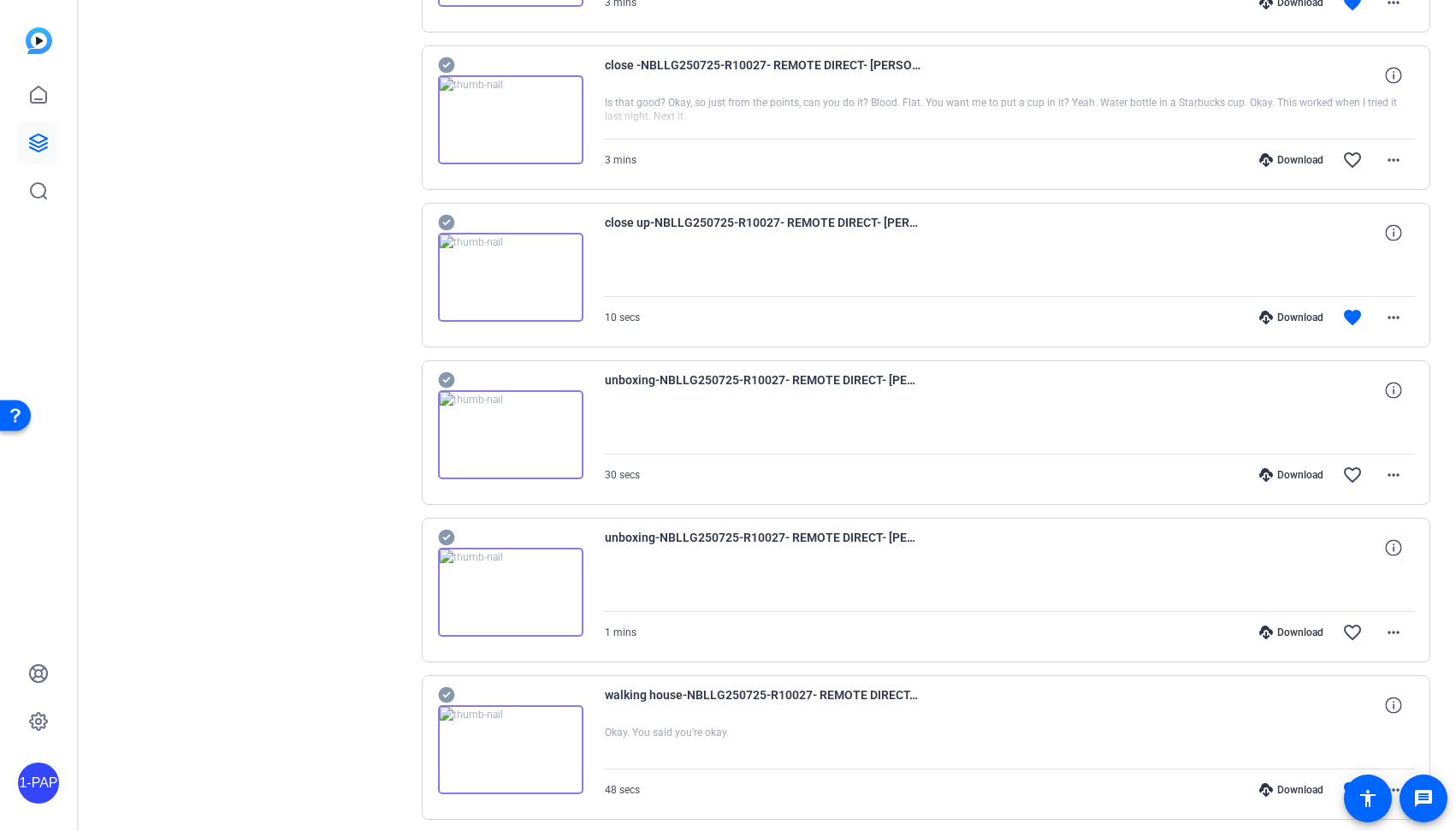
scroll to position [0, 0]
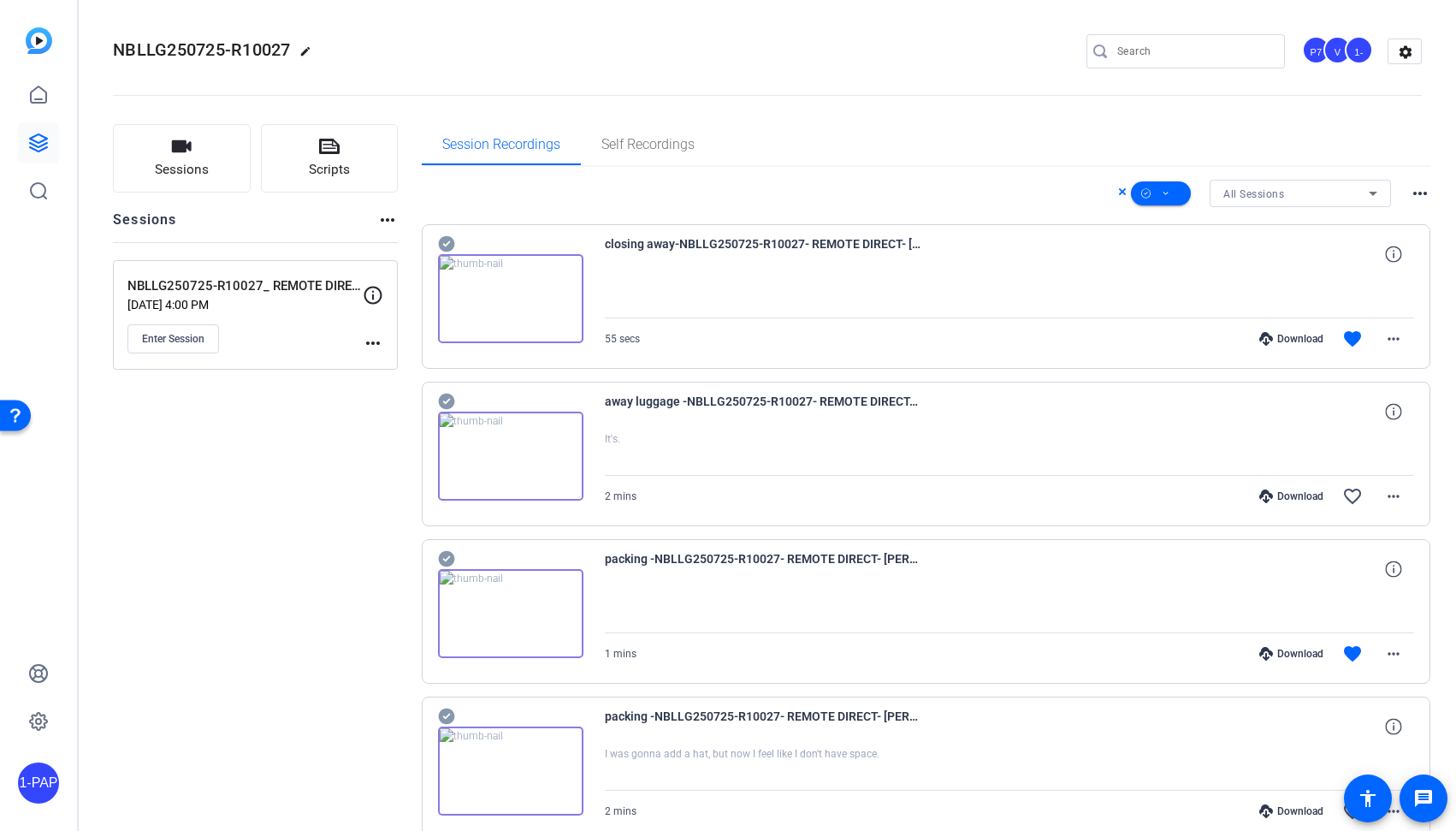
click at [514, 299] on img at bounding box center [511, 298] width 146 height 89
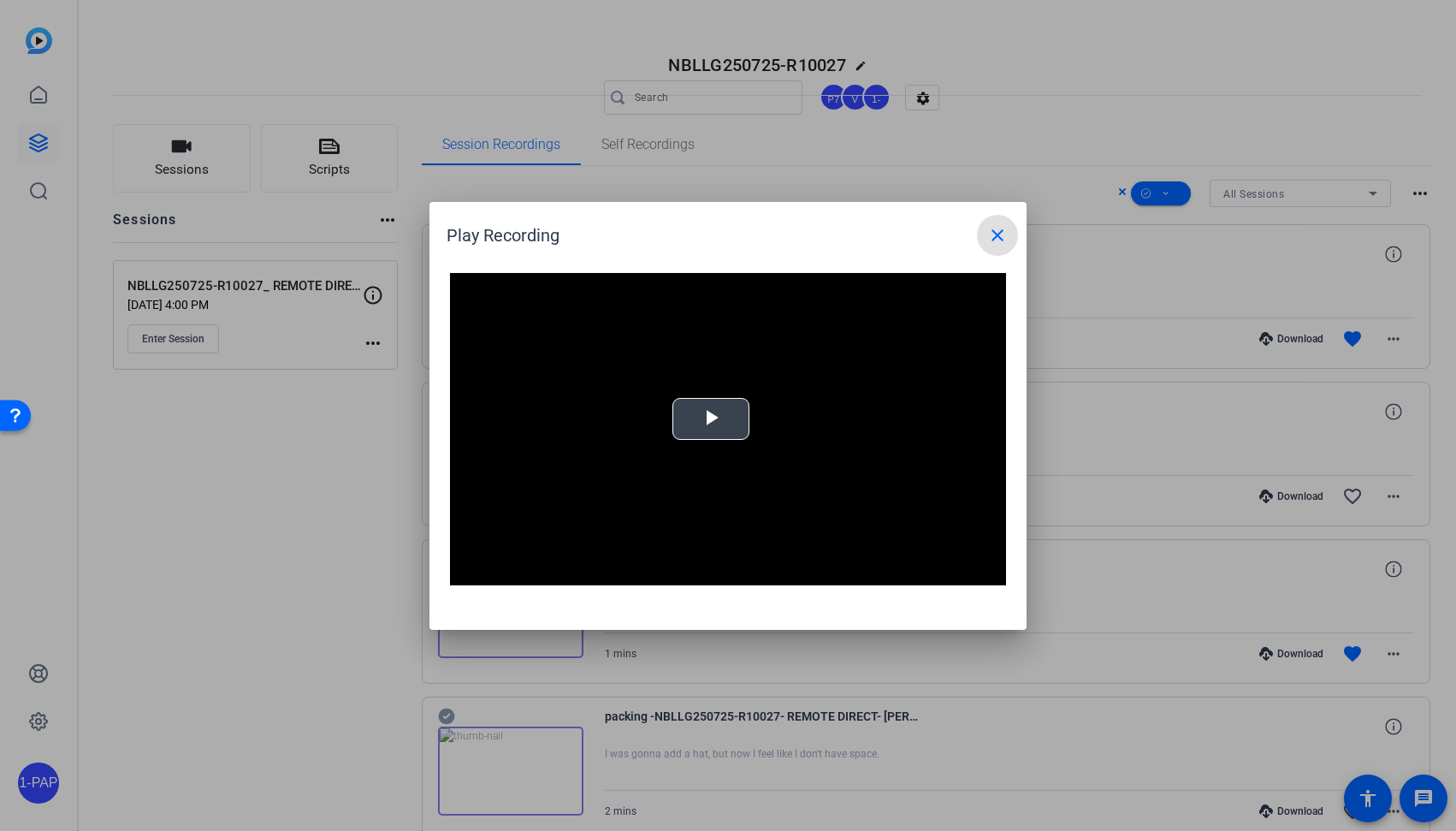
click at [711, 418] on span "Video Player" at bounding box center [711, 418] width 0 height 0
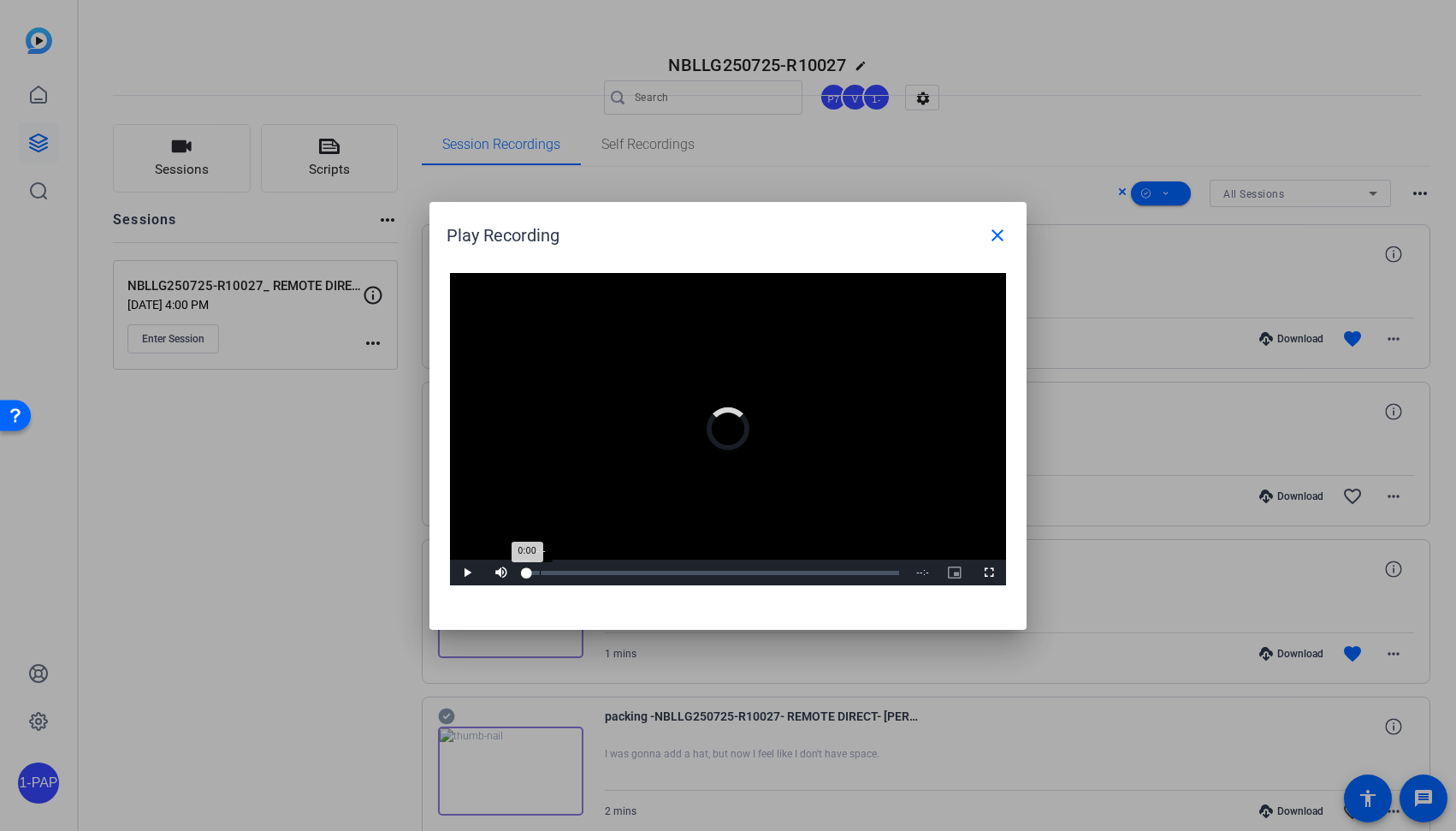
click at [540, 573] on div "-:-" at bounding box center [540, 573] width 1 height 4
drag, startPoint x: 523, startPoint y: 573, endPoint x: 600, endPoint y: 590, distance: 78.9
click at [600, 590] on div "Video Player is loading. Play Video Play Mute Current Time 0:00 / Duration -:- …" at bounding box center [728, 442] width 597 height 374
click at [634, 577] on div "Loaded : 100.00% 0:16 0:11" at bounding box center [709, 572] width 381 height 26
click at [680, 571] on div "Loaded : 100.00% 0:23 0:16" at bounding box center [709, 573] width 364 height 4
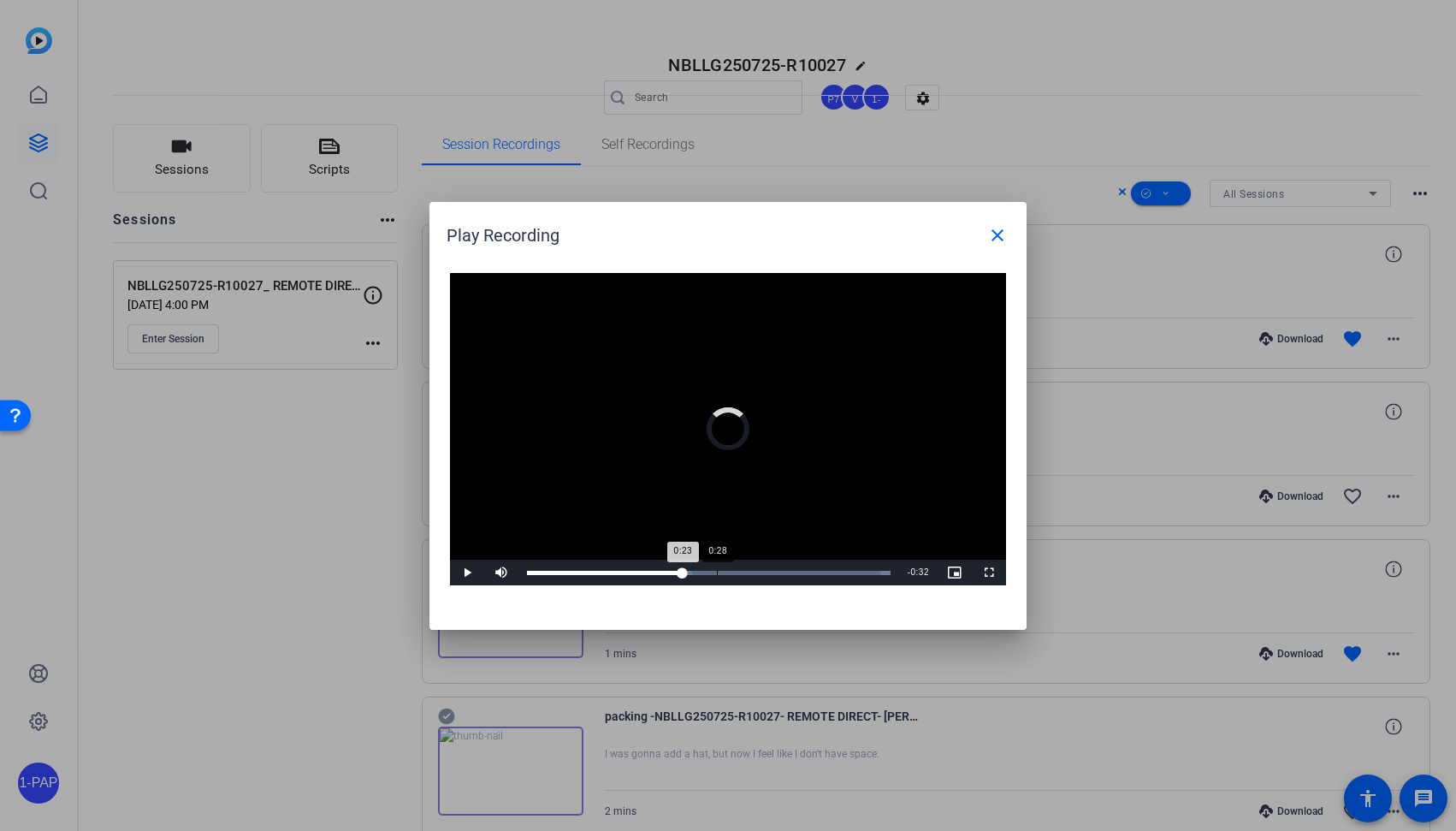
click at [717, 572] on div "Loaded : 100.00% 0:28 0:23" at bounding box center [709, 573] width 364 height 4
click at [770, 577] on div "Loaded : 100.00% 0:37 0:30" at bounding box center [709, 572] width 381 height 26
click at [992, 245] on span at bounding box center [997, 234] width 41 height 41
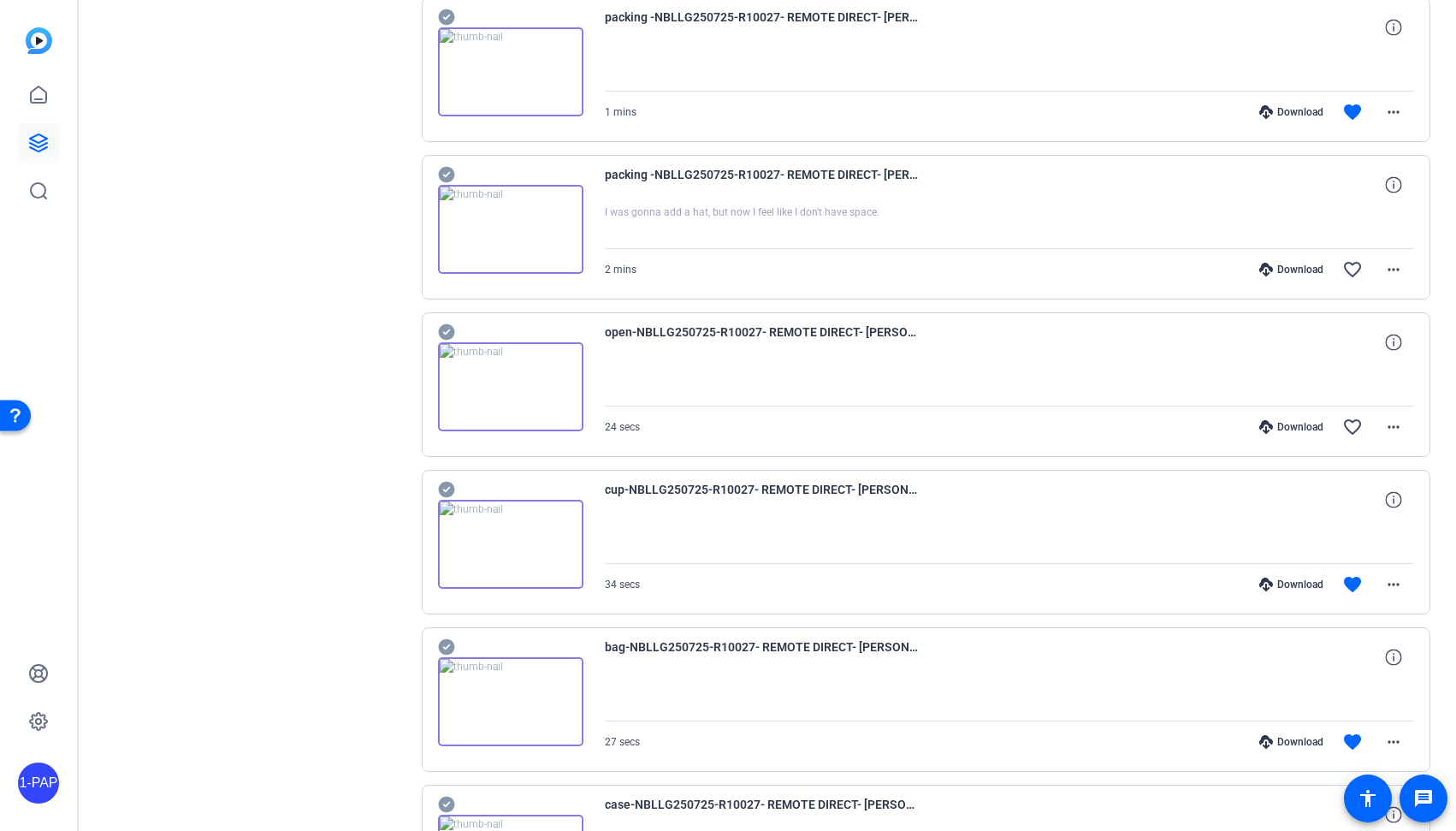
scroll to position [612, 0]
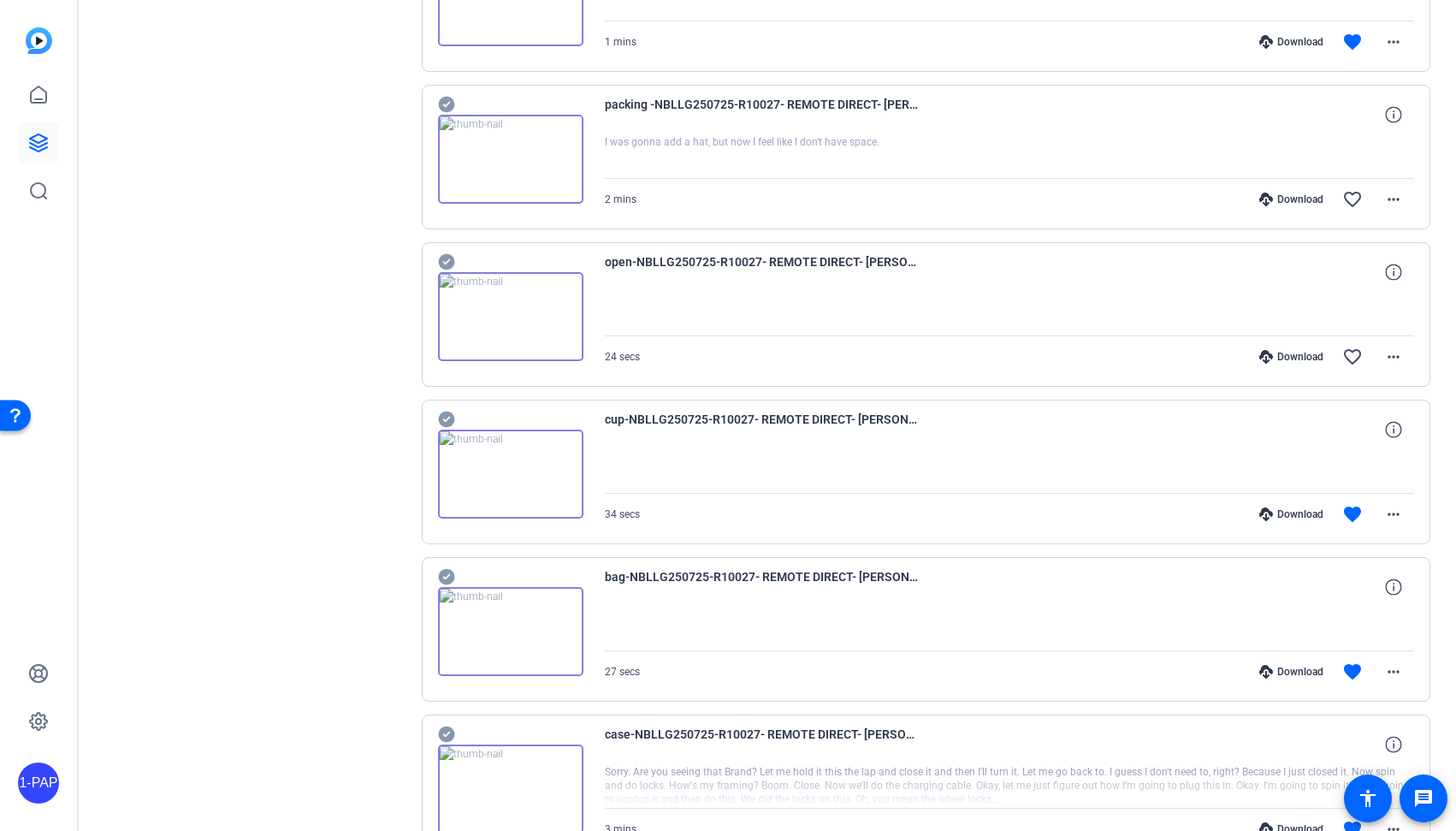
click at [513, 309] on img at bounding box center [511, 316] width 146 height 89
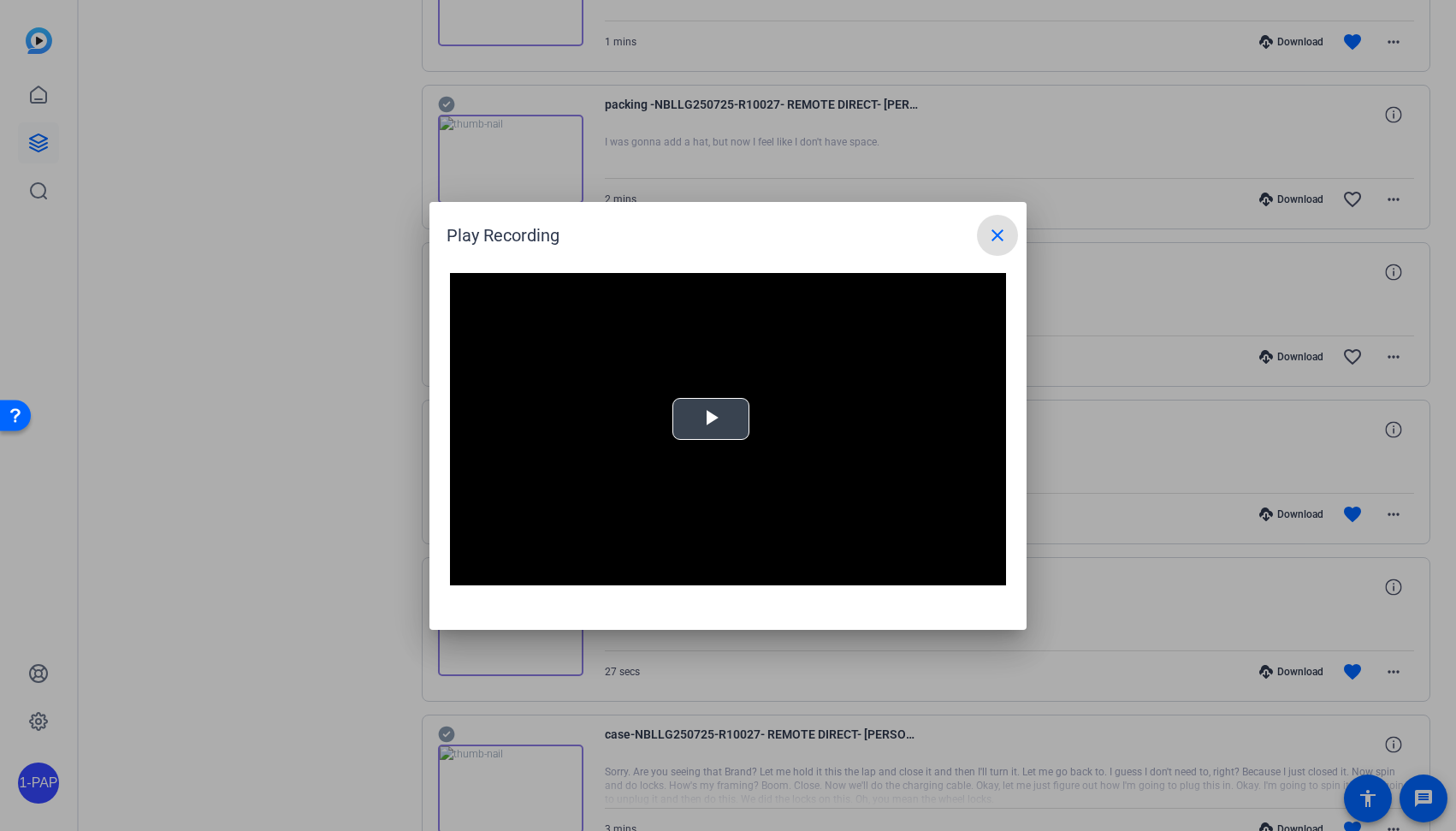
click at [711, 418] on span "Video Player" at bounding box center [711, 418] width 0 height 0
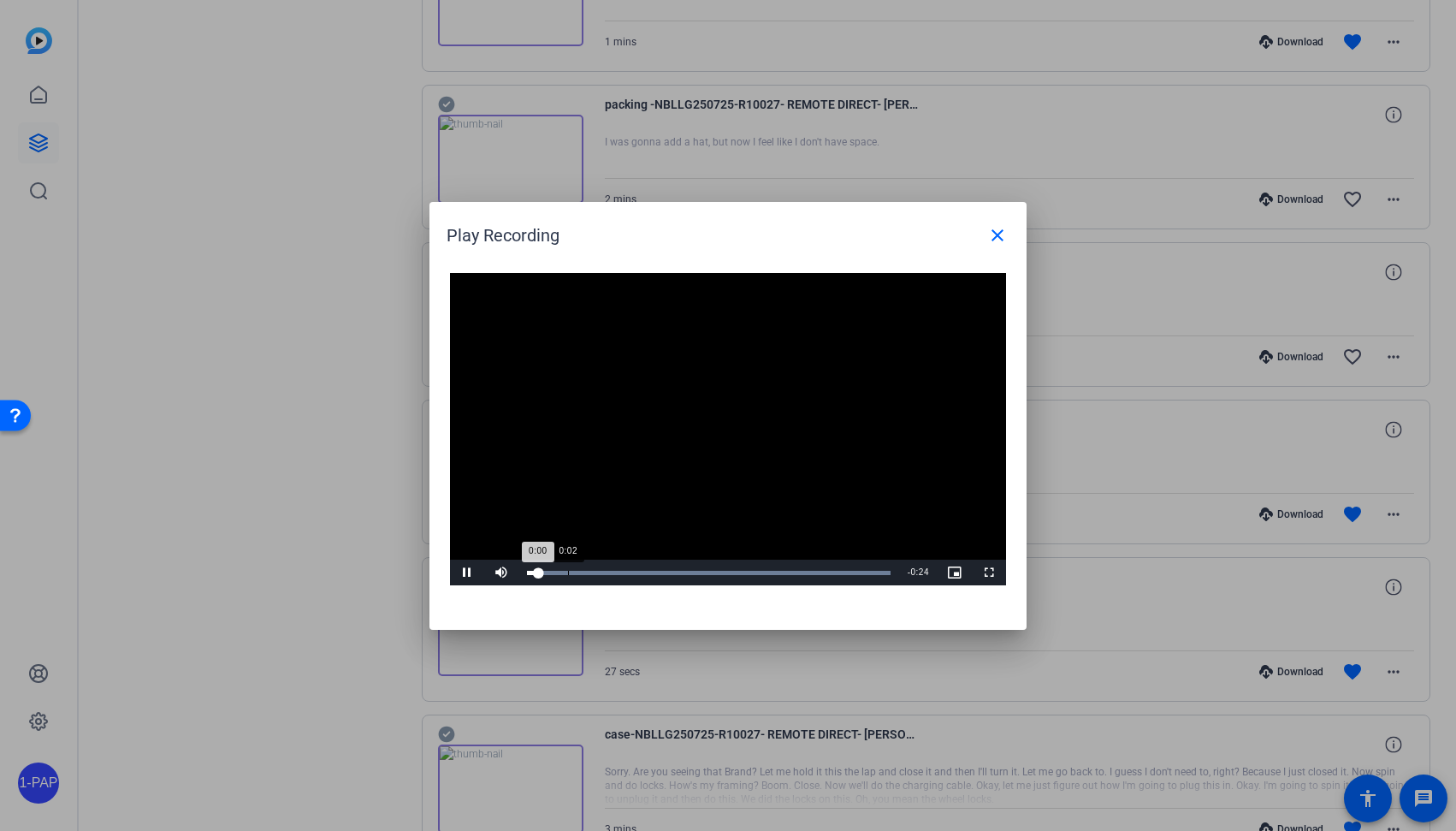
click at [568, 570] on div "Loaded : 100.00% 0:02 0:00" at bounding box center [709, 572] width 381 height 26
click at [617, 572] on div "Loaded : 100.00% 0:05 0:02" at bounding box center [709, 573] width 364 height 4
click at [680, 571] on div "0:10" at bounding box center [680, 573] width 1 height 4
click at [740, 574] on div "Loaded : 100.00% 0:11 0:10" at bounding box center [709, 573] width 364 height 4
click at [809, 572] on div "Loaded : 100.00% 0:18 0:14" at bounding box center [709, 573] width 364 height 4
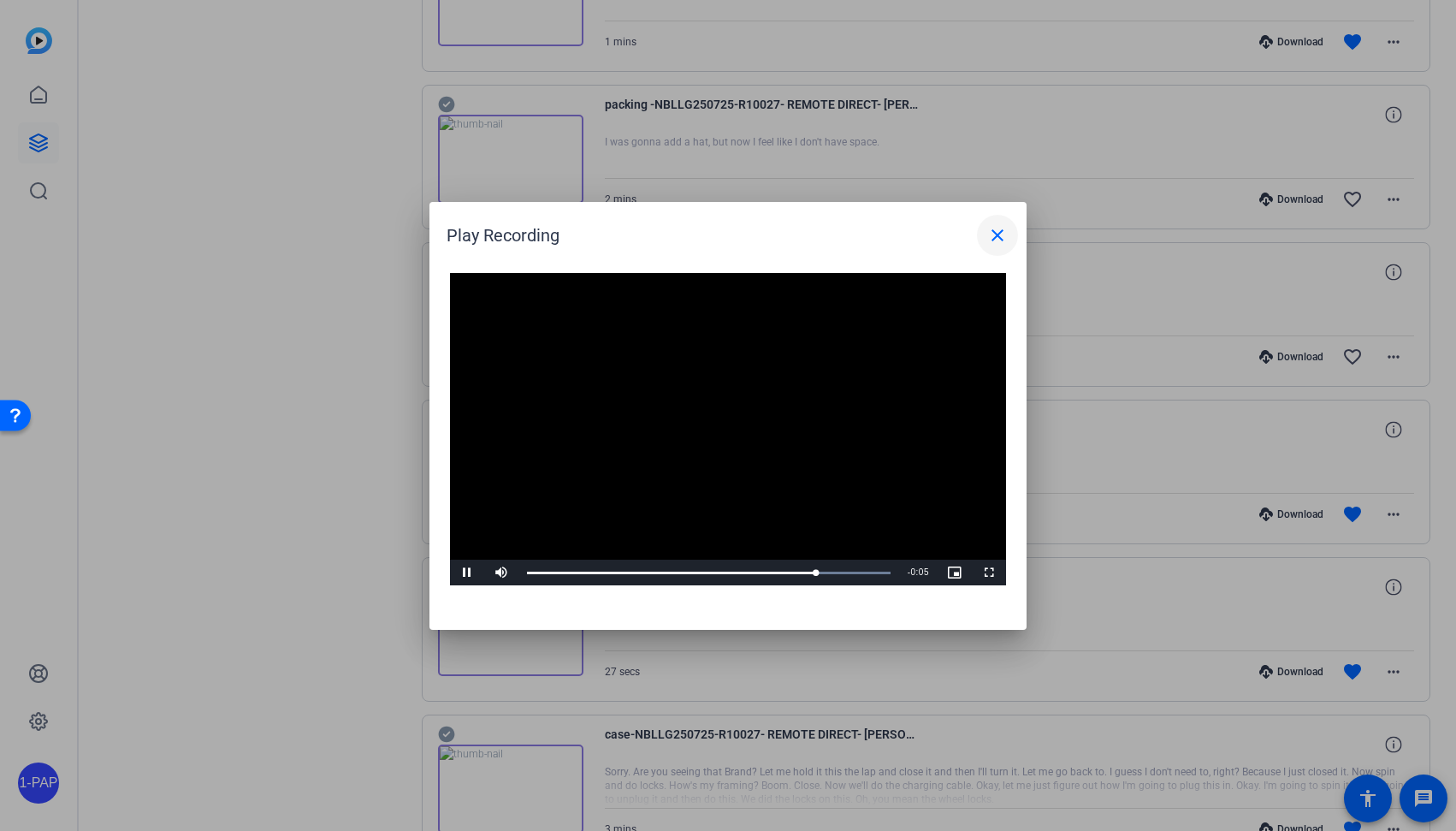
click at [996, 235] on mat-icon "close" at bounding box center [998, 235] width 21 height 21
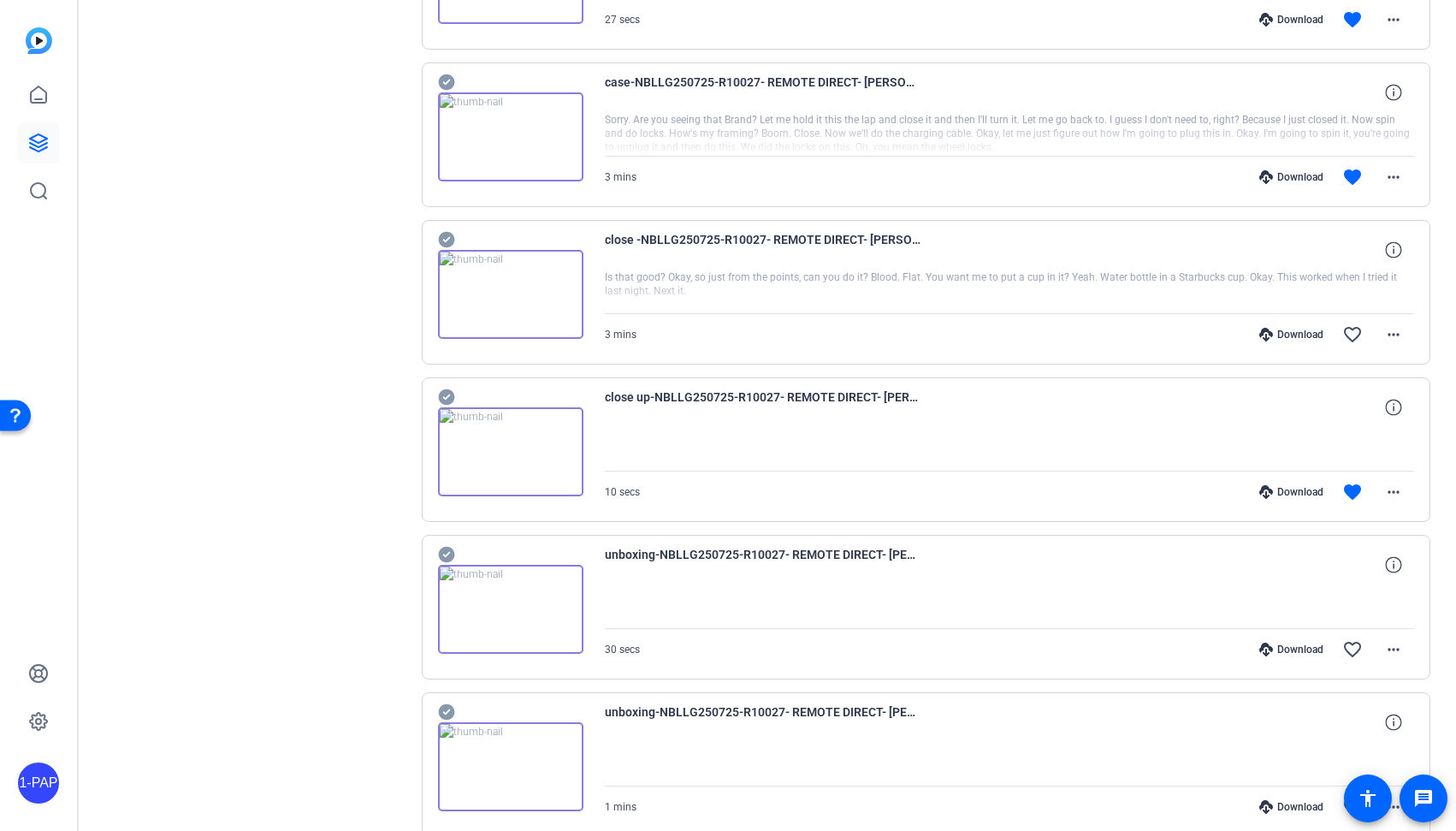
scroll to position [1459, 0]
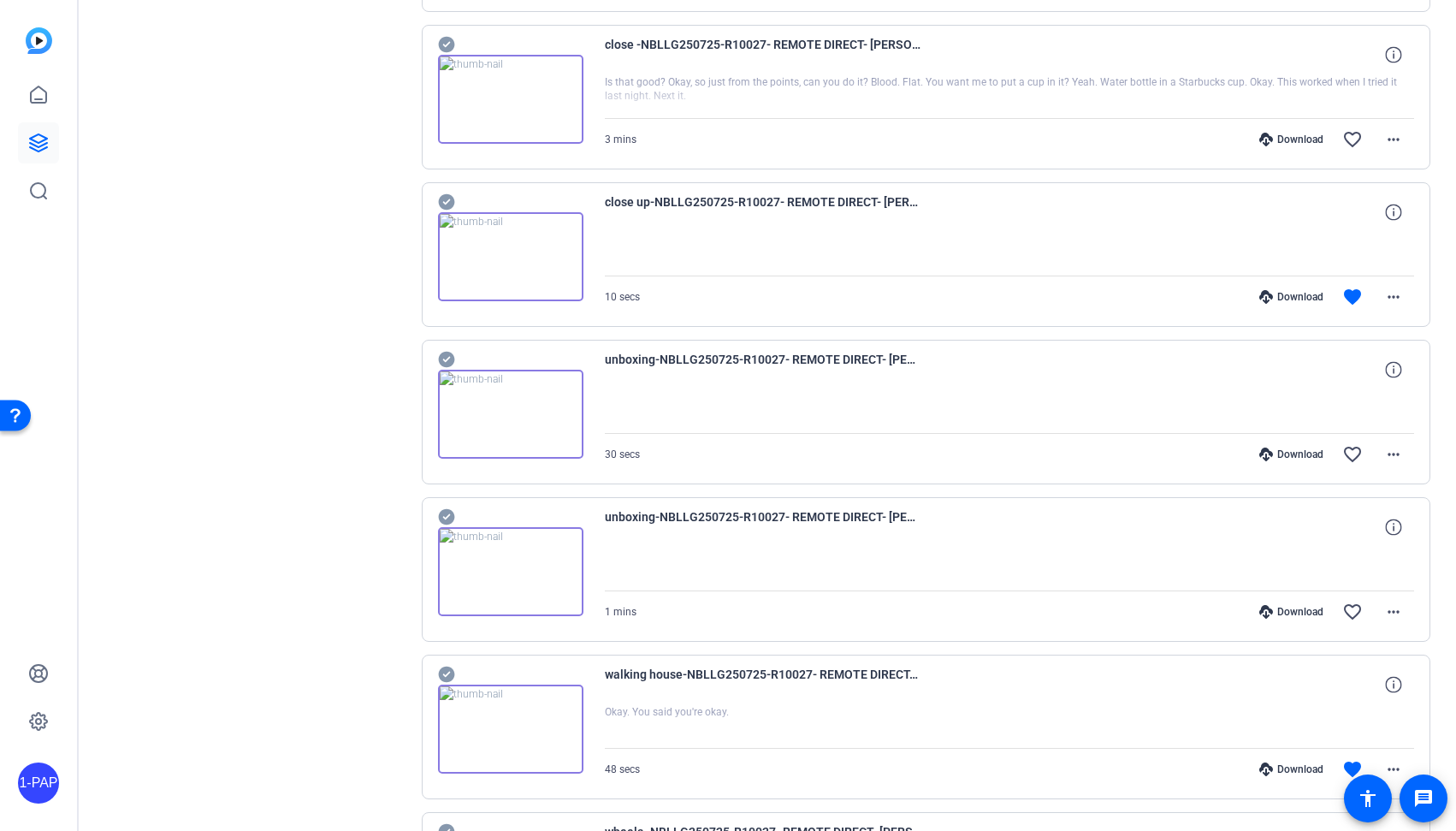
click at [498, 410] on img at bounding box center [511, 414] width 146 height 89
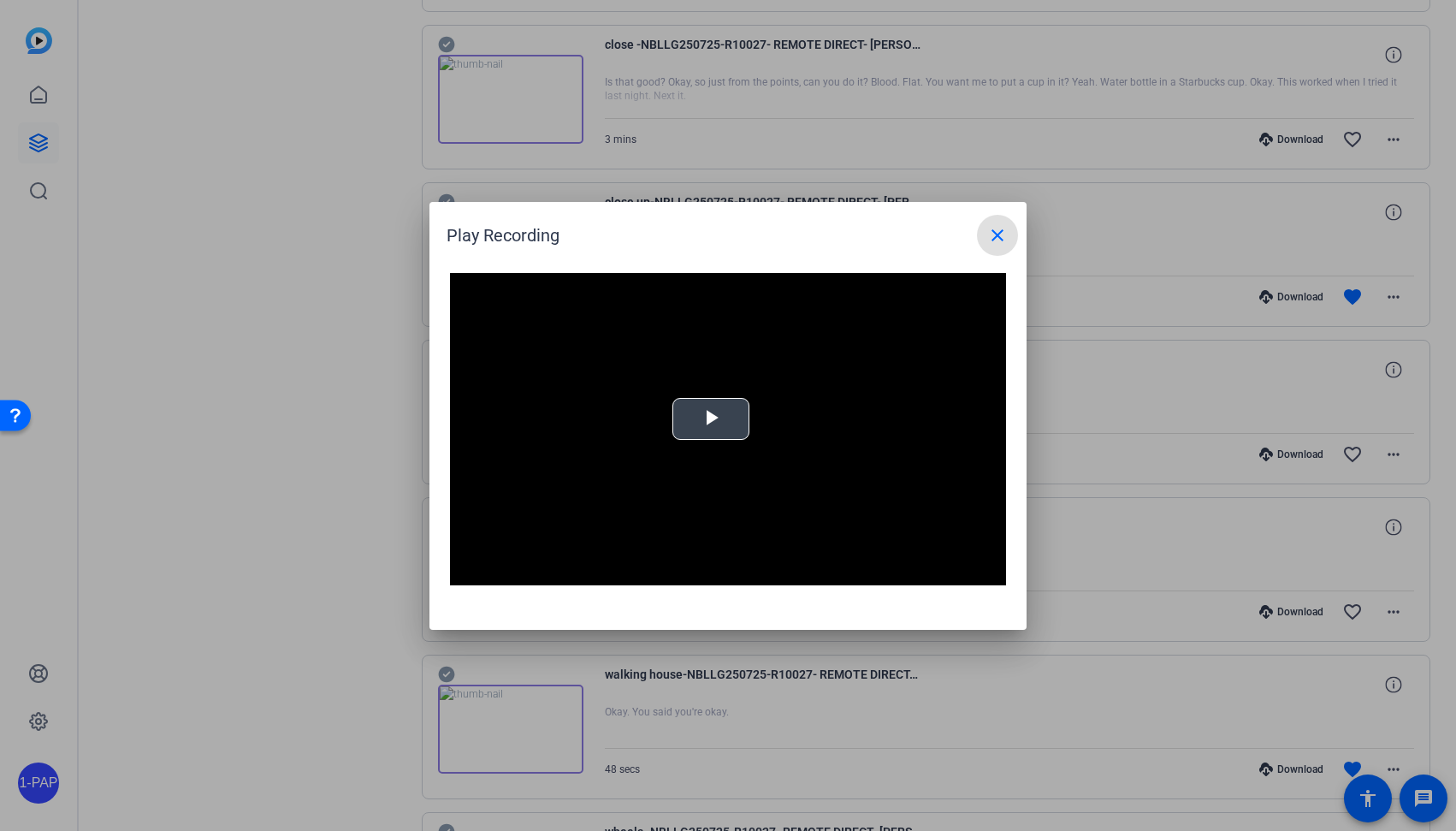
click at [711, 418] on span "Video Player" at bounding box center [711, 418] width 0 height 0
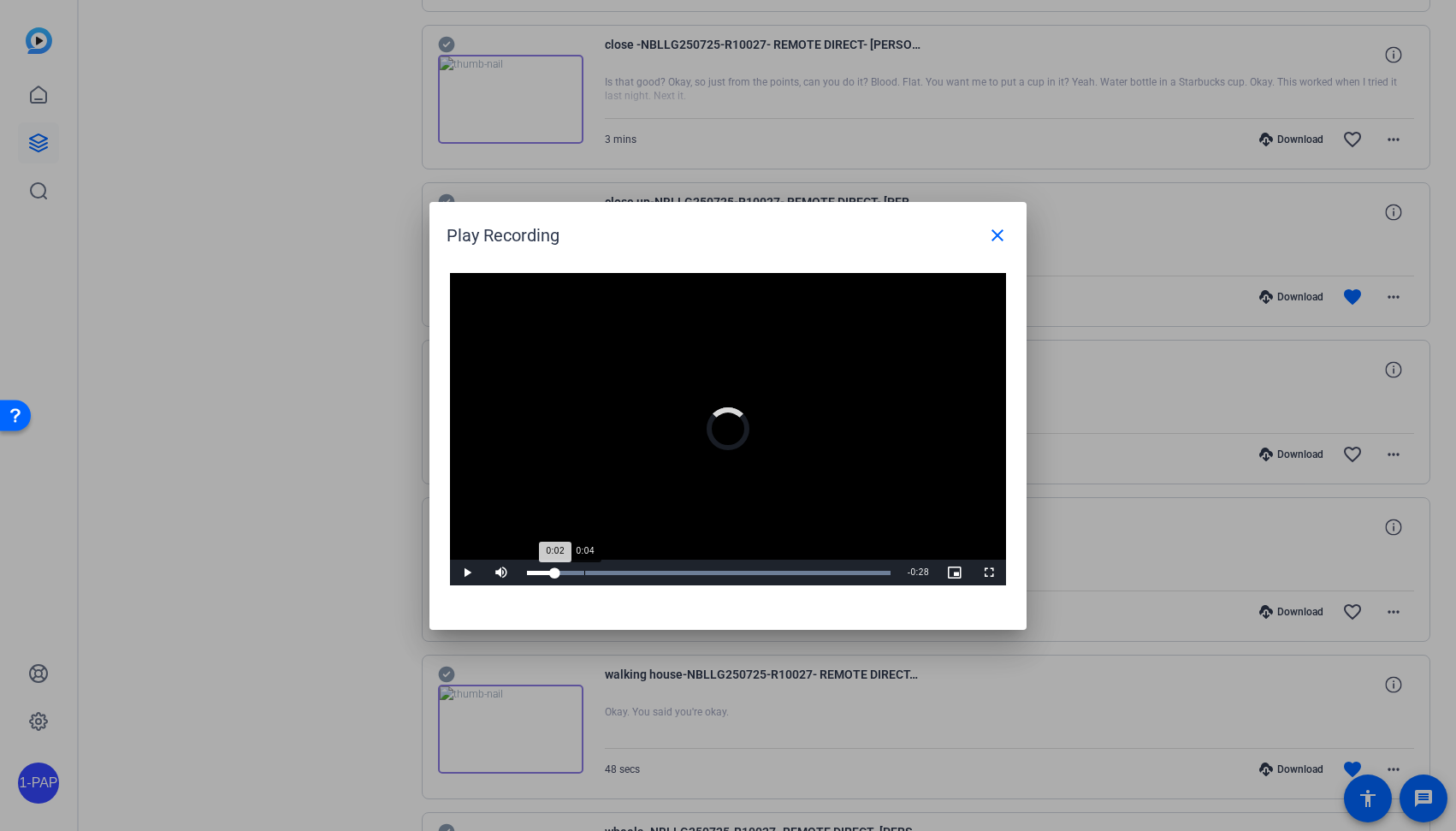
drag, startPoint x: 526, startPoint y: 570, endPoint x: 616, endPoint y: 570, distance: 90.0
click at [616, 571] on div "Loaded : 100.00% 0:04 0:02" at bounding box center [709, 573] width 364 height 4
click at [616, 571] on div "0:07" at bounding box center [572, 573] width 91 height 4
click at [660, 572] on div "Loaded : 100.00% 0:10 0:07" at bounding box center [709, 573] width 364 height 4
click at [714, 572] on div "Loaded : 100.00% 0:15 0:11" at bounding box center [709, 573] width 364 height 4
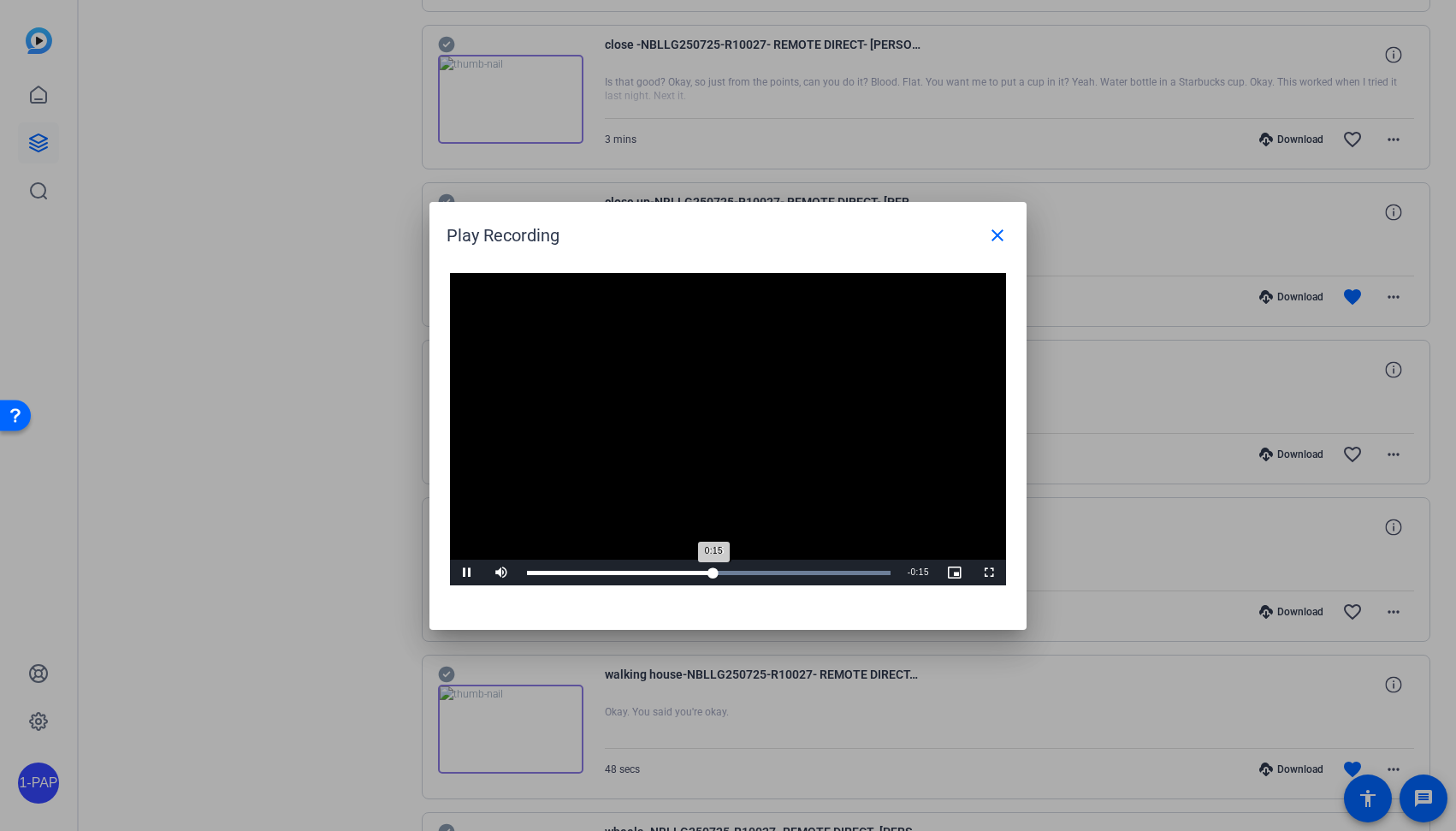
click at [779, 567] on div "Loaded : 100.00% 0:15 0:15" at bounding box center [709, 572] width 381 height 26
click at [826, 566] on div "Loaded : 100.00% 0:23 0:20" at bounding box center [709, 572] width 381 height 26
click at [996, 233] on mat-icon "close" at bounding box center [998, 235] width 21 height 21
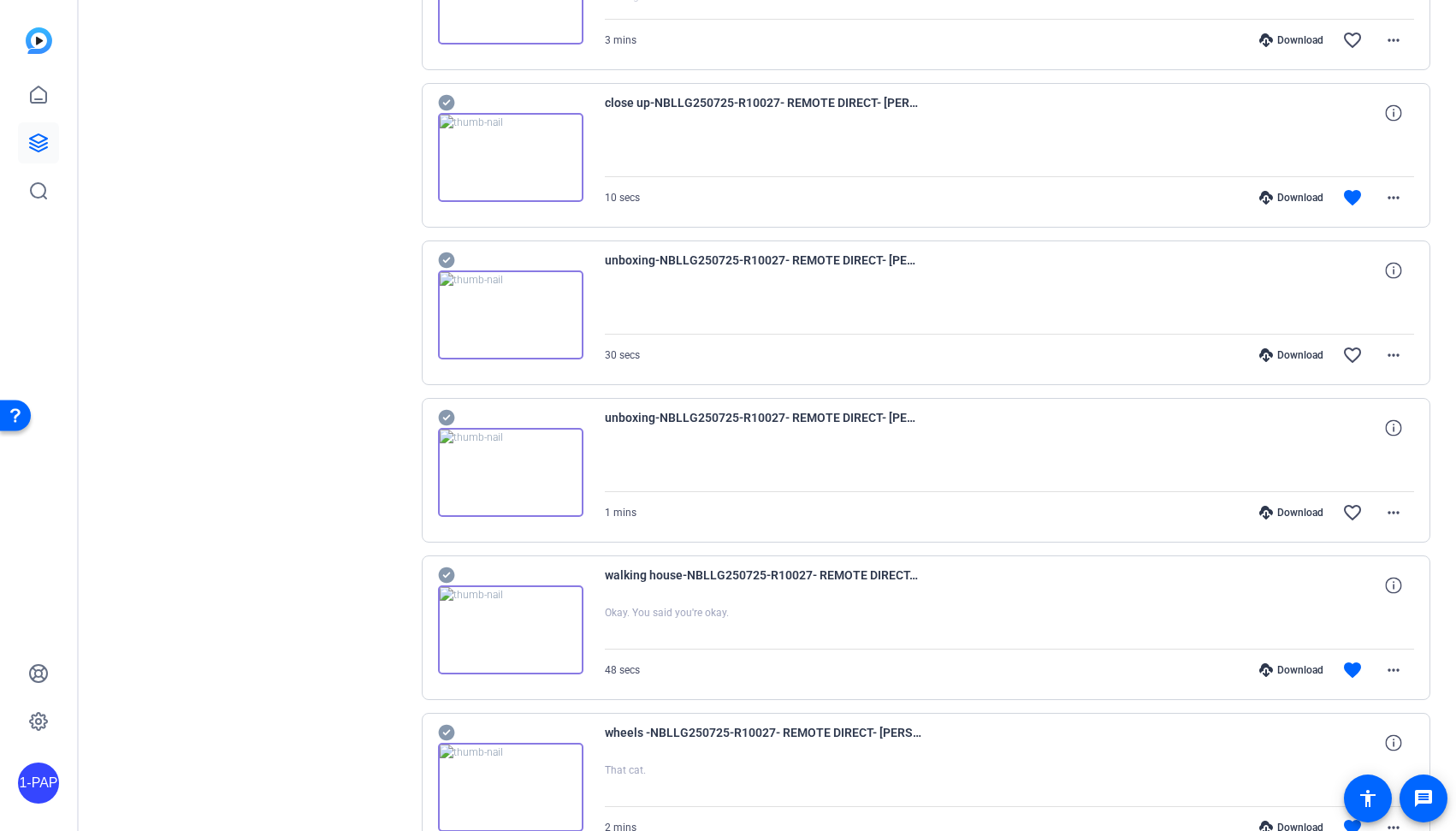
scroll to position [1643, 0]
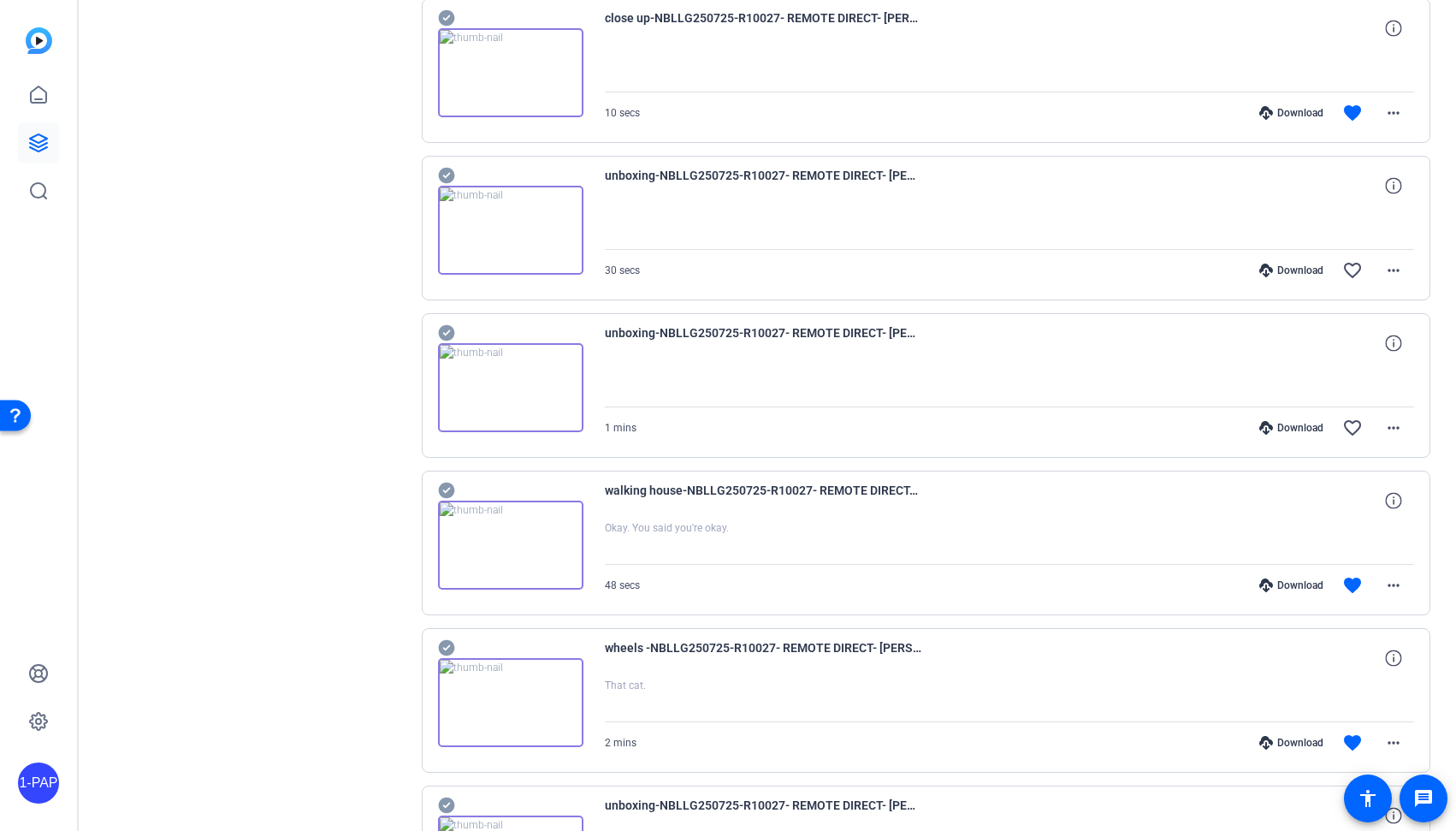
click at [549, 526] on img at bounding box center [511, 544] width 146 height 89
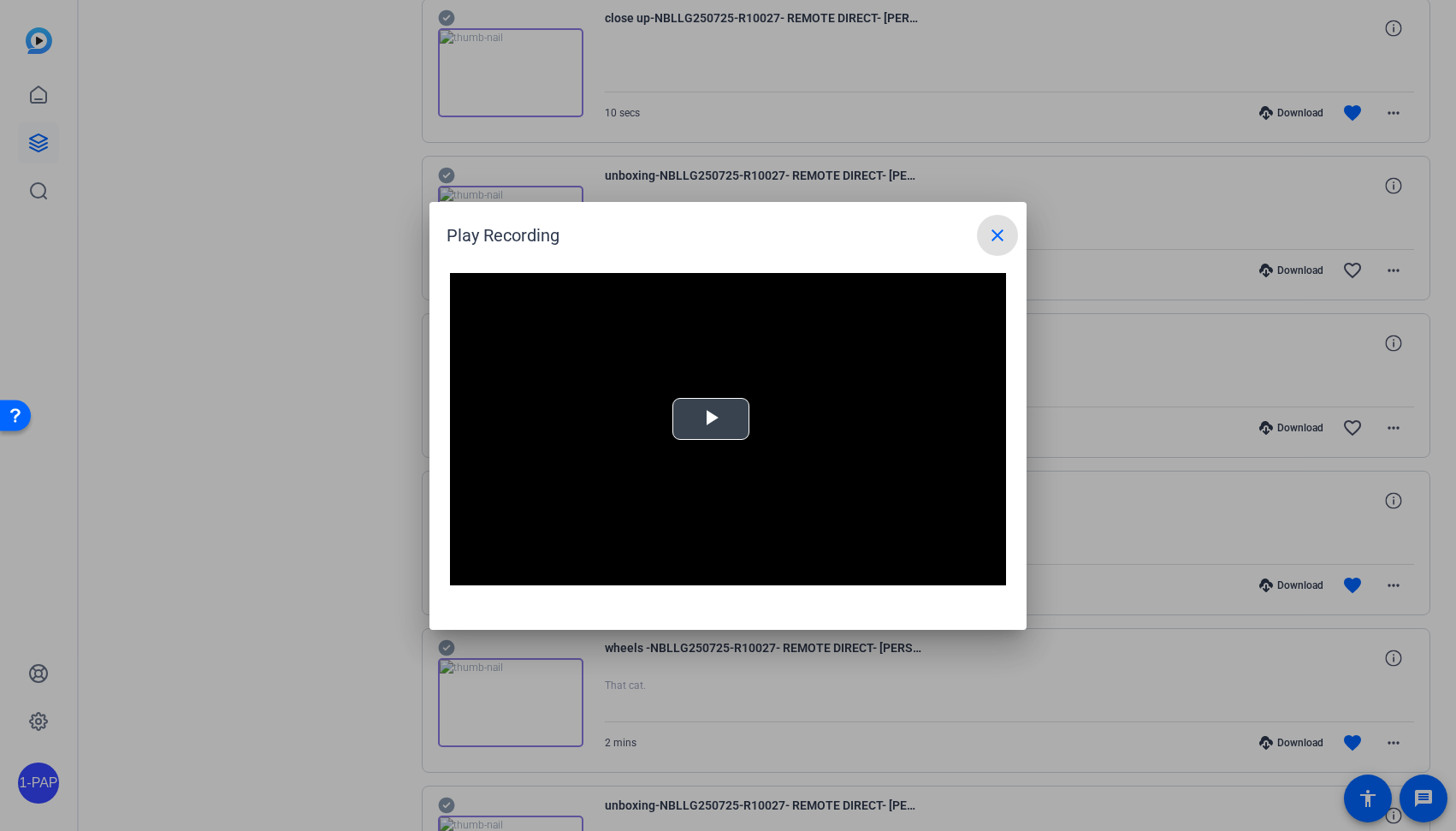
click at [711, 418] on span "Video Player" at bounding box center [711, 418] width 0 height 0
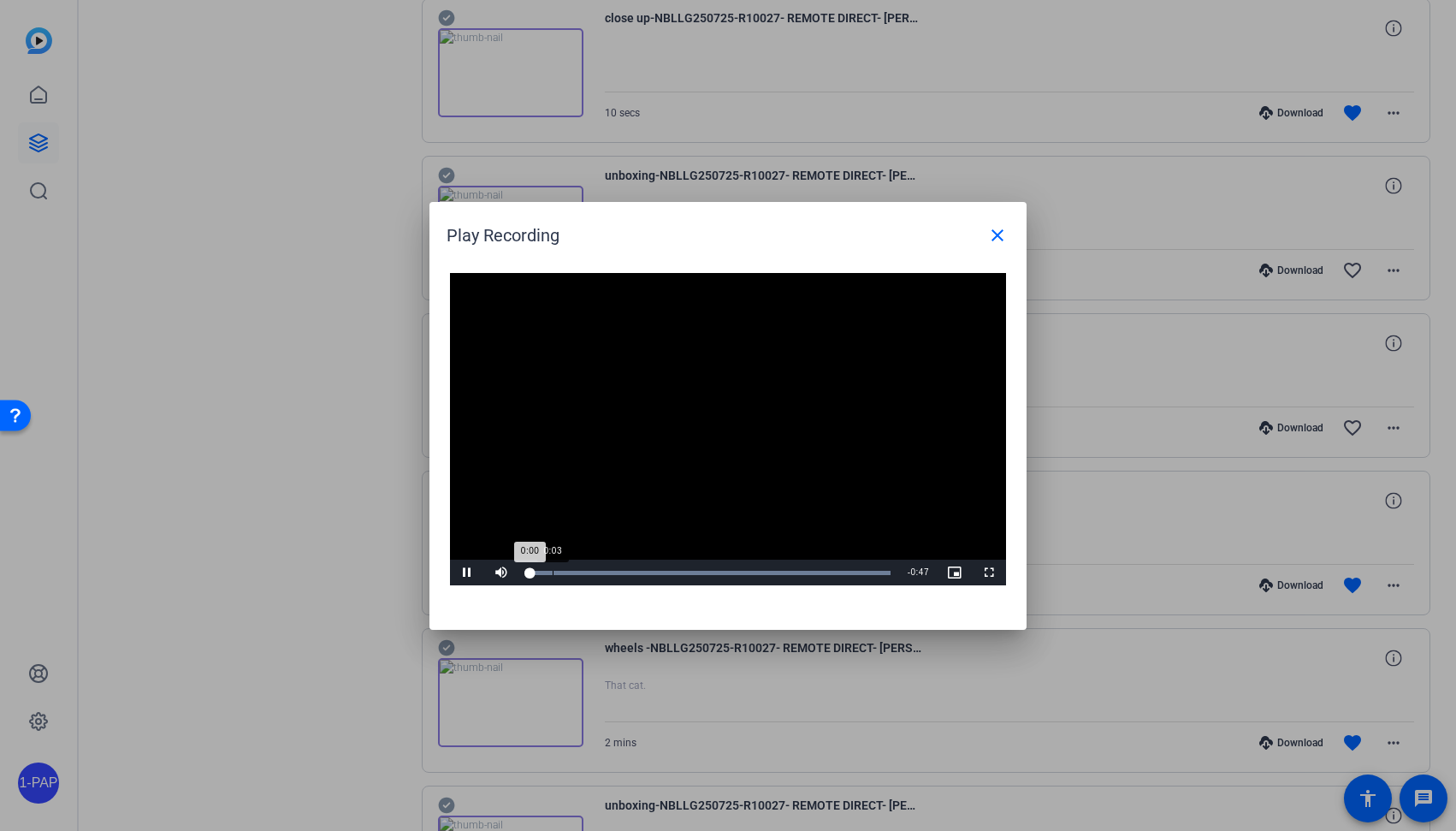
click at [554, 573] on div "0:03" at bounding box center [553, 573] width 1 height 4
click at [611, 573] on div "Loaded : 100.00% 0:10 0:03" at bounding box center [709, 573] width 364 height 4
click at [680, 578] on div "Loaded : 100.00% 0:20 0:11" at bounding box center [709, 572] width 381 height 26
click at [731, 579] on div "Loaded : 100.00% 0:26 0:26" at bounding box center [709, 572] width 381 height 26
click at [781, 580] on div "Loaded : 100.00% 0:33 0:27" at bounding box center [709, 572] width 381 height 26
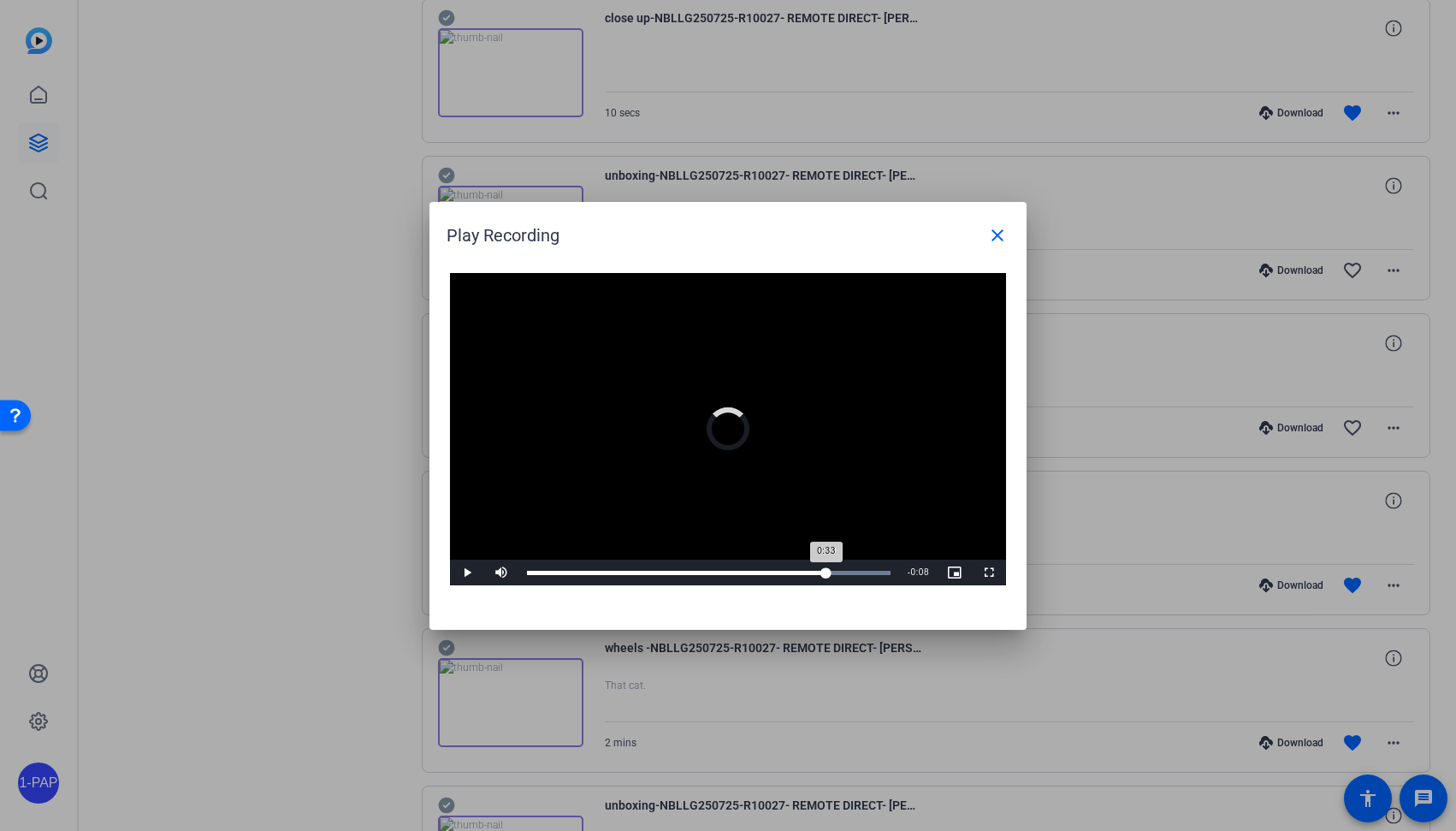
click at [825, 574] on div "Loaded : 100.00% 0:39 0:33" at bounding box center [709, 573] width 364 height 4
click at [1001, 240] on mat-icon "close" at bounding box center [998, 235] width 21 height 21
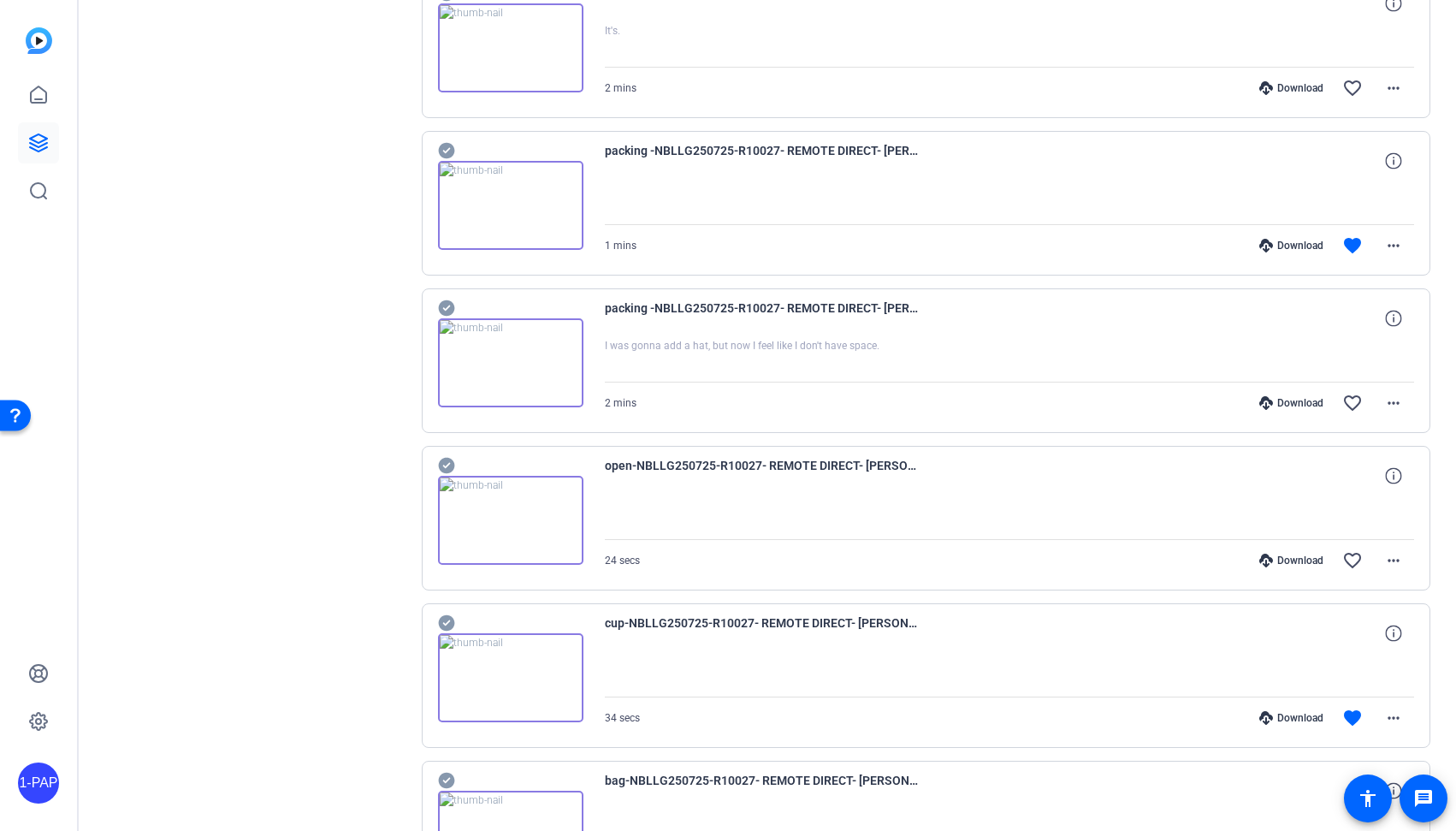
scroll to position [0, 0]
